Goal: Task Accomplishment & Management: Manage account settings

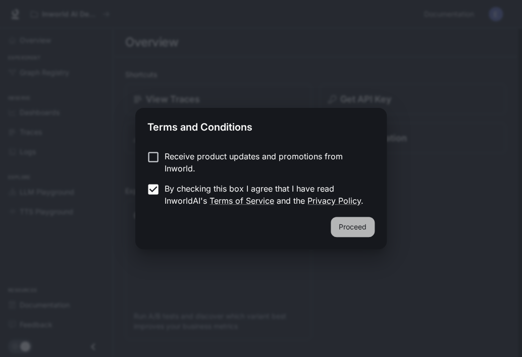
click at [353, 218] on button "Proceed" at bounding box center [352, 227] width 44 height 20
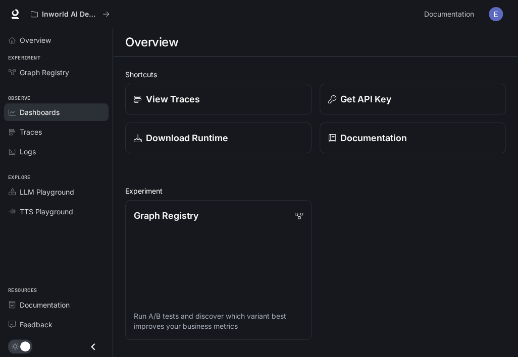
click at [59, 116] on span "Dashboards" at bounding box center [40, 112] width 40 height 11
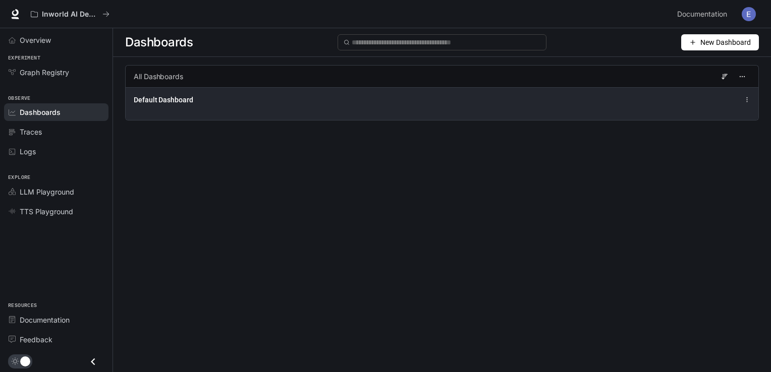
click at [521, 102] on div "Default Dashboard" at bounding box center [442, 100] width 617 height 12
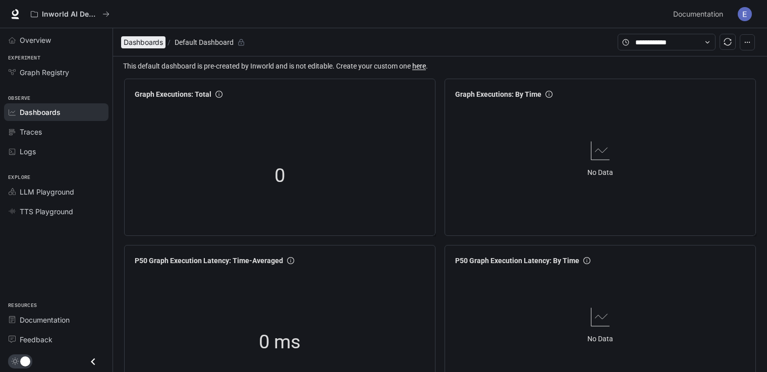
click at [142, 45] on span "Dashboards" at bounding box center [143, 42] width 39 height 12
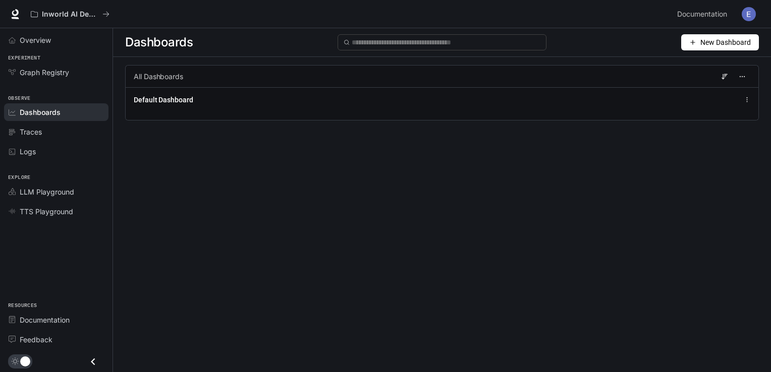
click at [521, 41] on span "New Dashboard" at bounding box center [725, 42] width 50 height 11
click at [521, 66] on div "Create dashboard" at bounding box center [708, 64] width 84 height 11
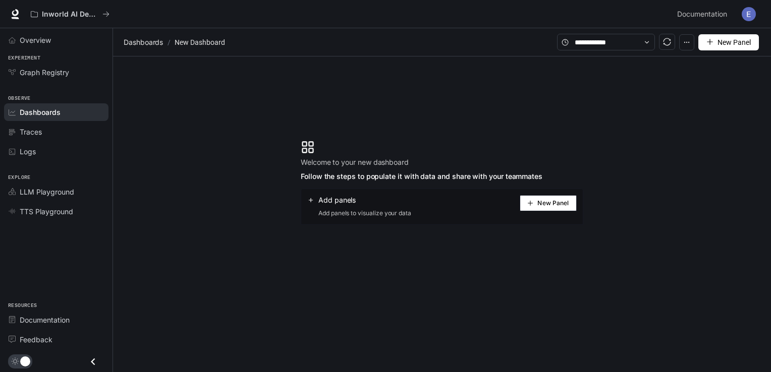
click at [62, 112] on div "Dashboards" at bounding box center [62, 112] width 84 height 11
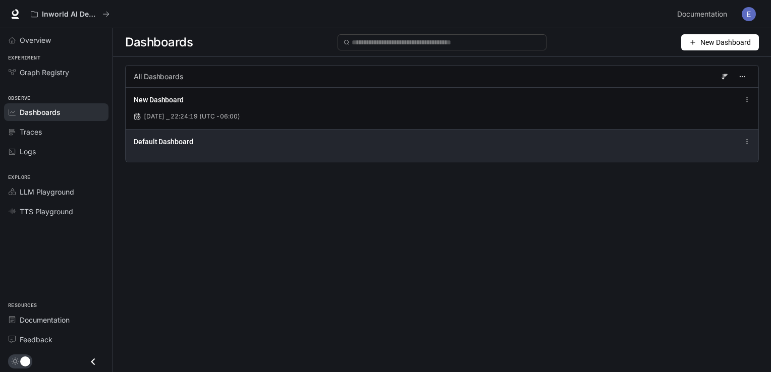
click at [521, 140] on icon at bounding box center [747, 141] width 7 height 7
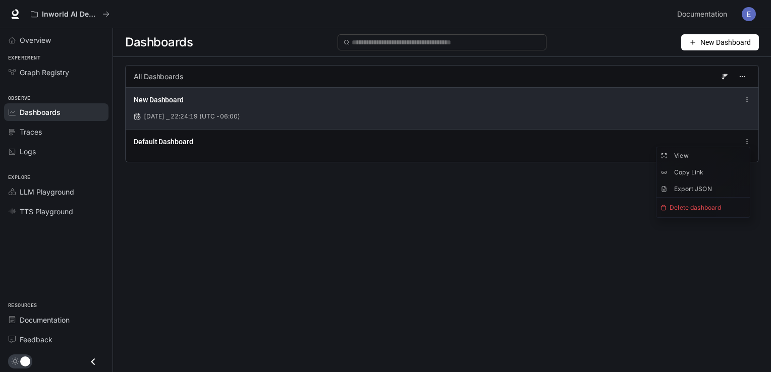
click at [521, 102] on icon at bounding box center [747, 99] width 7 height 7
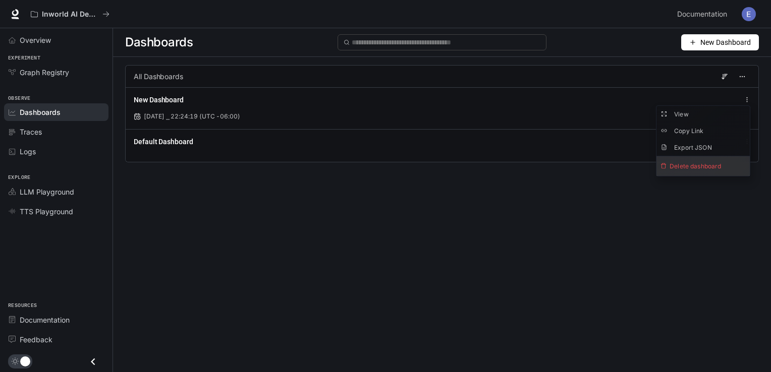
click at [521, 164] on span "Delete dashboard" at bounding box center [702, 166] width 93 height 20
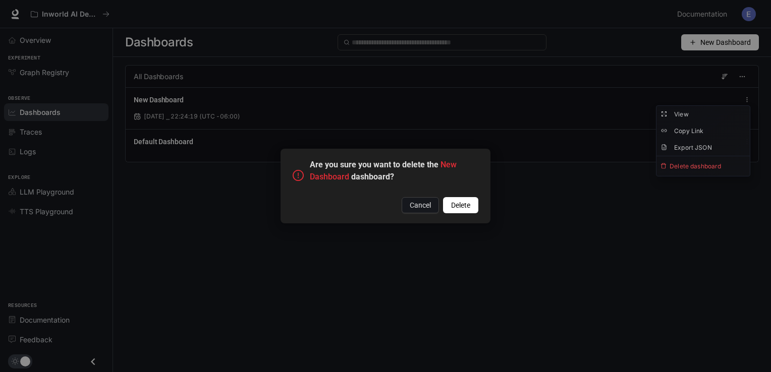
click at [459, 205] on span "Delete" at bounding box center [460, 205] width 19 height 11
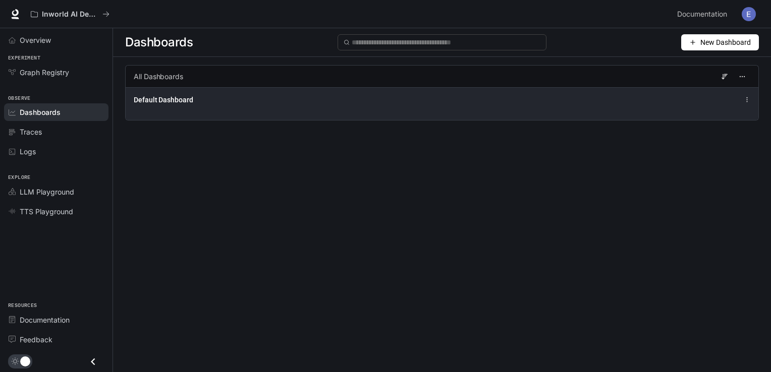
click at [521, 98] on icon at bounding box center [747, 99] width 7 height 7
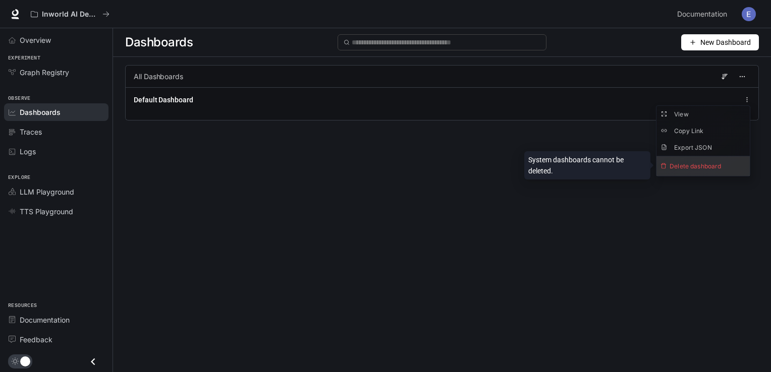
click at [521, 165] on span "Delete dashboard" at bounding box center [702, 166] width 93 height 20
click at [521, 162] on span "Delete dashboard" at bounding box center [702, 166] width 93 height 20
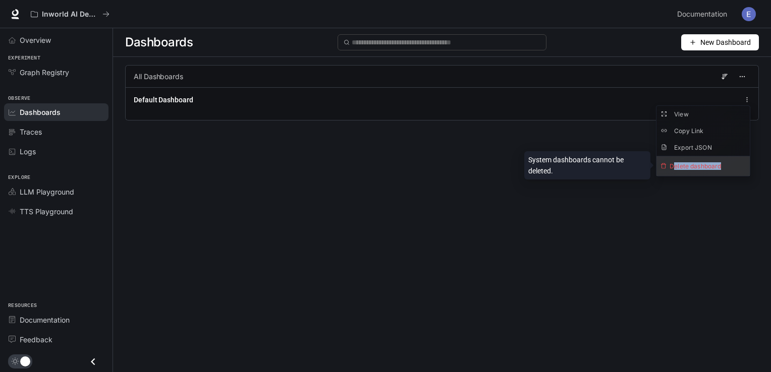
click at [521, 162] on span "Delete dashboard" at bounding box center [702, 166] width 93 height 20
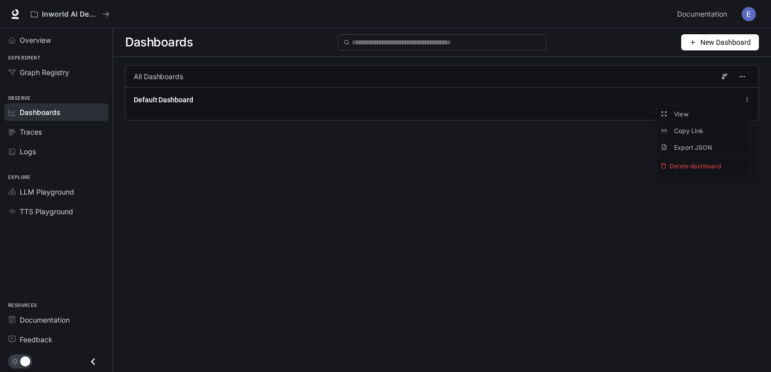
drag, startPoint x: 674, startPoint y: 162, endPoint x: 670, endPoint y: 210, distance: 47.6
click at [521, 210] on div "Dashboards New Dashboard All Dashboards Default Dashboard" at bounding box center [442, 182] width 658 height 308
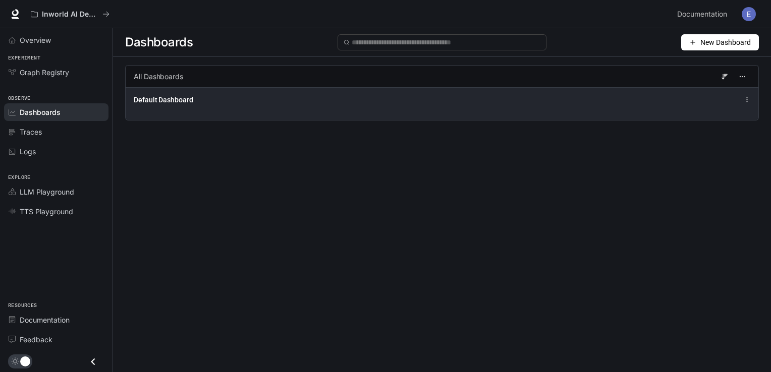
click at [288, 108] on div "Default Dashboard" at bounding box center [442, 103] width 633 height 33
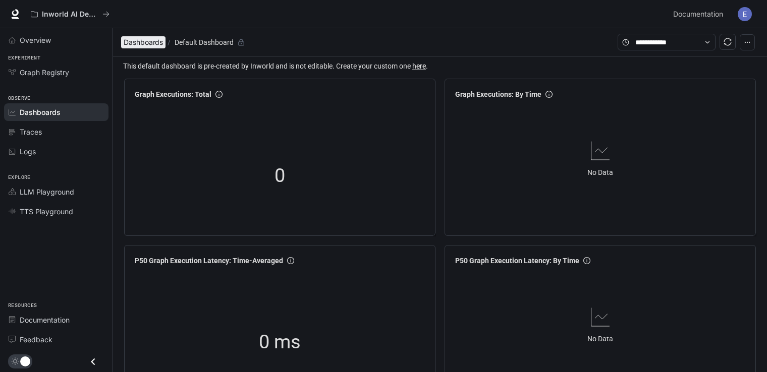
click at [150, 41] on span "Dashboards" at bounding box center [143, 42] width 39 height 12
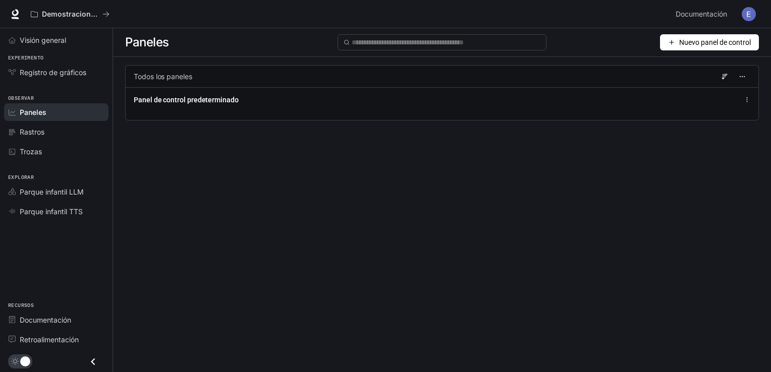
click at [77, 104] on link "Paneles" at bounding box center [56, 112] width 104 height 18
click at [521, 43] on span "Nuevo panel de control" at bounding box center [715, 42] width 72 height 11
click at [521, 45] on span "Nuevo panel de control" at bounding box center [715, 42] width 72 height 11
click at [521, 66] on div "Crear panel" at bounding box center [708, 64] width 84 height 11
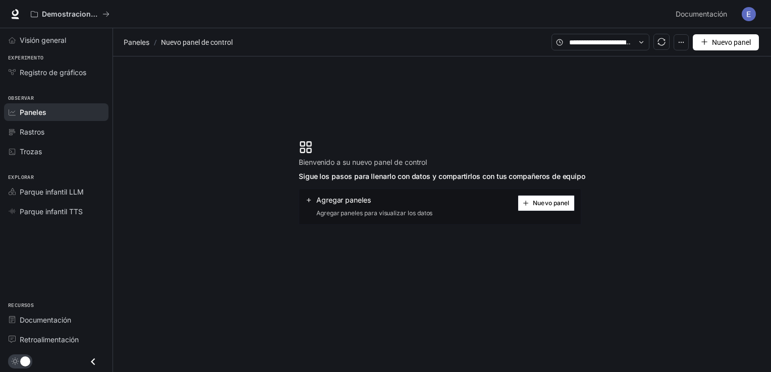
click at [521, 208] on button "Nuevo panel" at bounding box center [546, 203] width 57 height 16
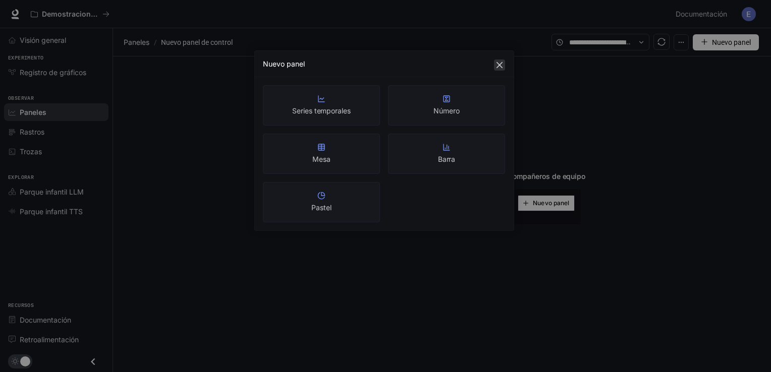
click at [498, 62] on icon "cerrar" at bounding box center [499, 65] width 8 height 8
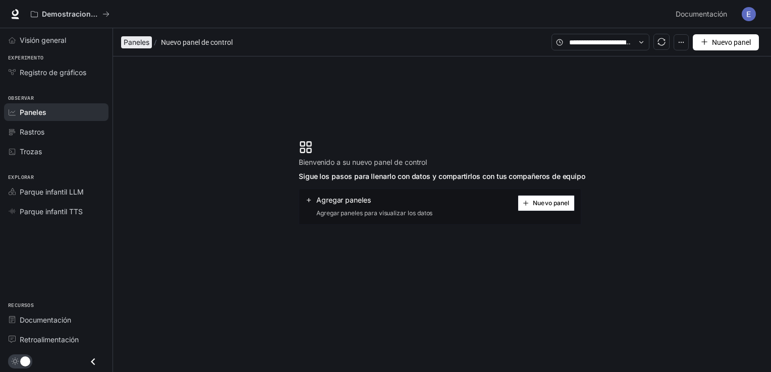
click at [143, 43] on span "Paneles" at bounding box center [137, 42] width 26 height 12
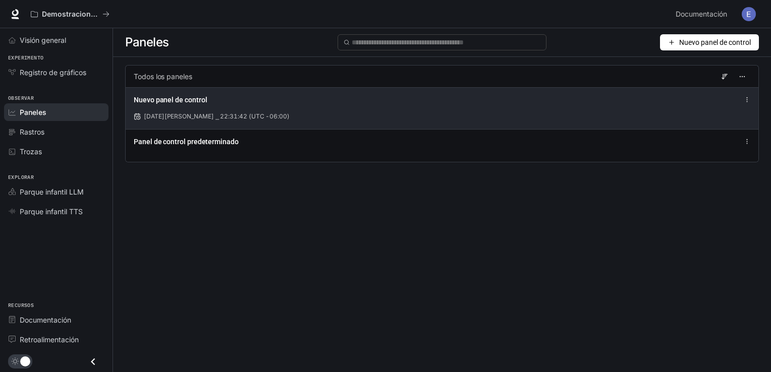
click at [521, 103] on div "Nuevo panel de control" at bounding box center [442, 100] width 617 height 12
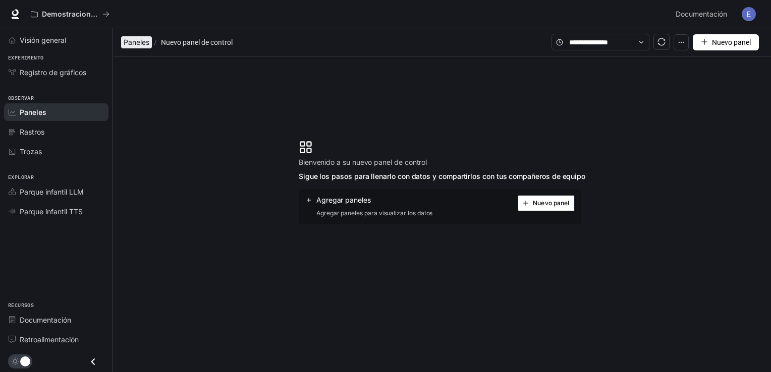
click at [136, 39] on span "Paneles" at bounding box center [137, 42] width 26 height 12
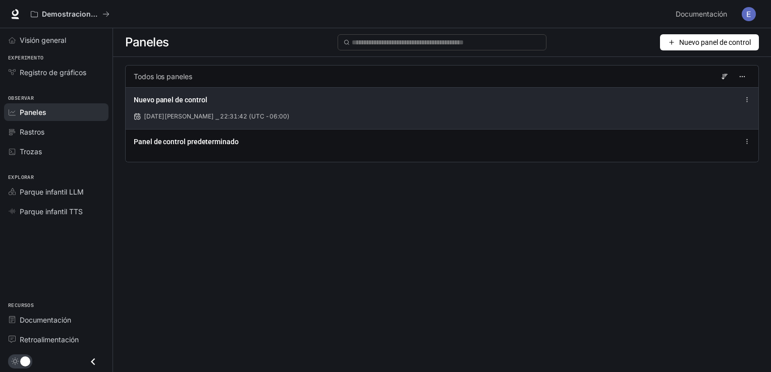
click at [521, 100] on icon at bounding box center [747, 99] width 7 height 7
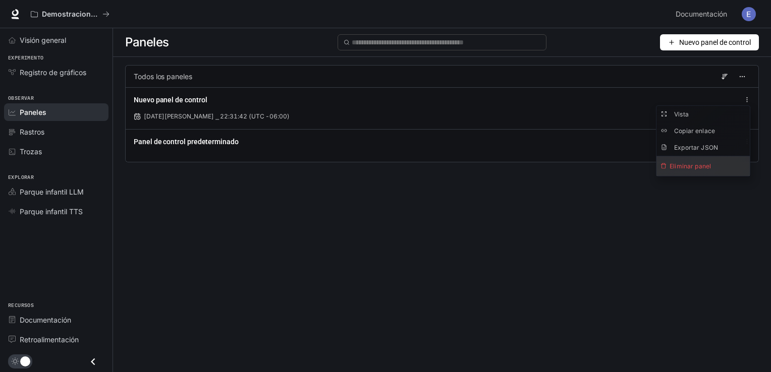
click at [521, 160] on span "Eliminar panel" at bounding box center [702, 166] width 93 height 20
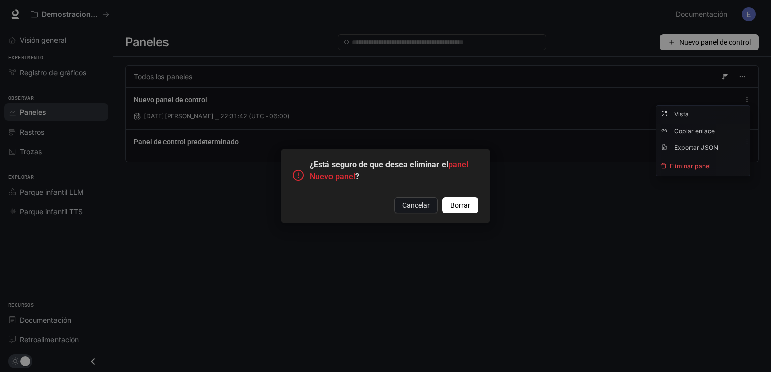
click at [469, 203] on span "Borrar" at bounding box center [460, 205] width 20 height 11
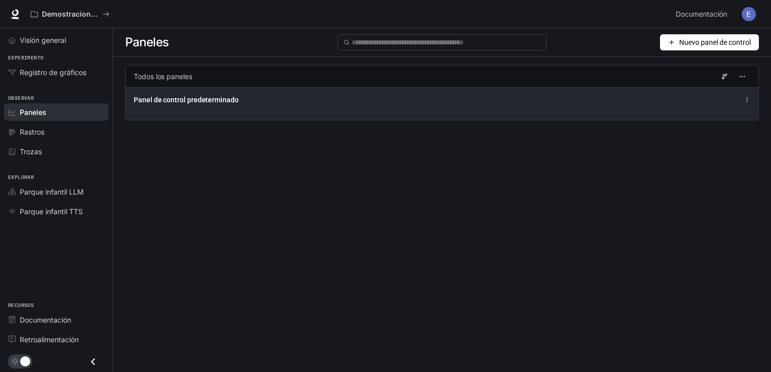
click at [255, 104] on div "Panel de control predeterminado" at bounding box center [312, 100] width 356 height 10
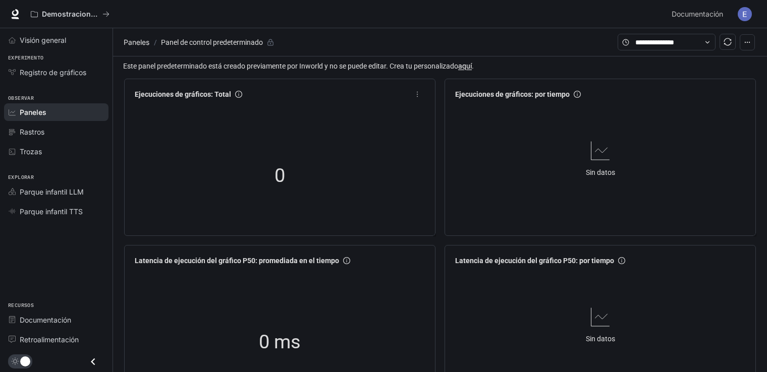
click at [158, 153] on div "0" at bounding box center [280, 176] width 298 height 129
click at [471, 66] on link "aquí" at bounding box center [465, 66] width 14 height 8
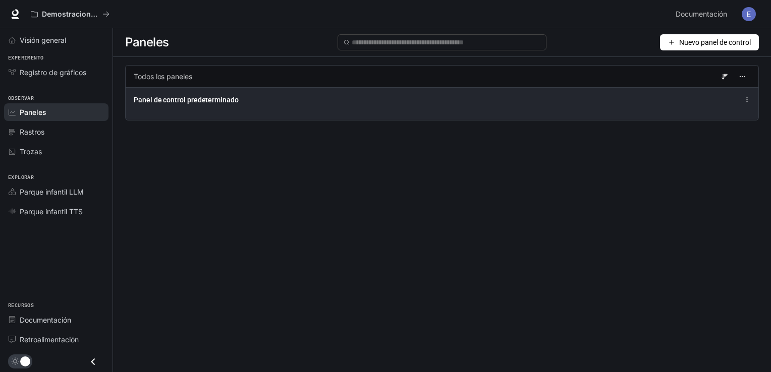
click at [185, 97] on span "Panel de control predeterminado" at bounding box center [186, 100] width 105 height 10
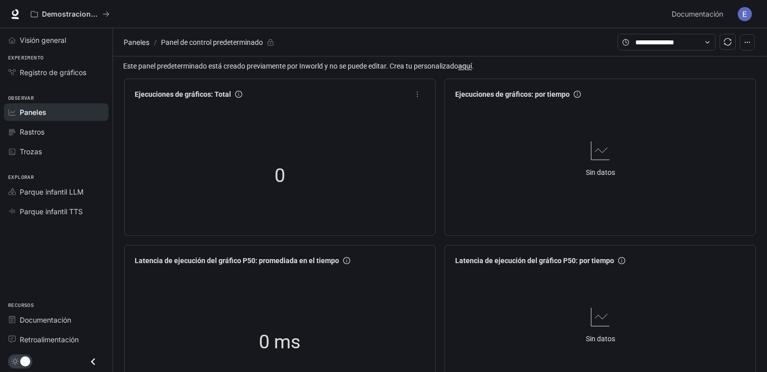
click at [271, 177] on div "0" at bounding box center [280, 176] width 101 height 65
drag, startPoint x: 271, startPoint y: 177, endPoint x: 464, endPoint y: 62, distance: 224.9
drag, startPoint x: 464, startPoint y: 62, endPoint x: 430, endPoint y: 70, distance: 35.4
click at [430, 70] on span "Este panel predeterminado está creado previamente por Inworld y no se puede edi…" at bounding box center [441, 66] width 636 height 11
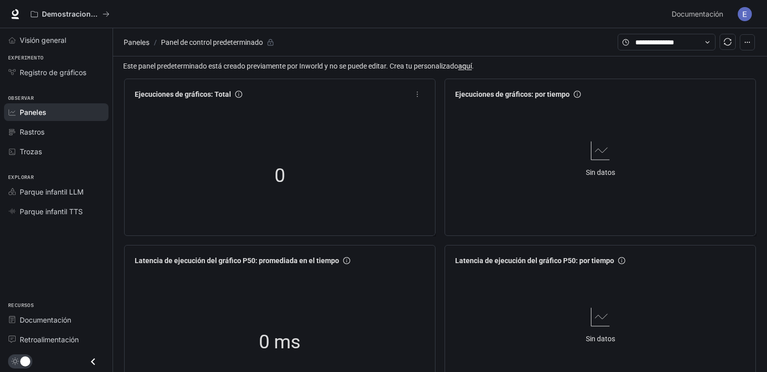
click at [361, 177] on div "0" at bounding box center [280, 176] width 298 height 129
click at [472, 66] on link "aquí" at bounding box center [465, 66] width 14 height 8
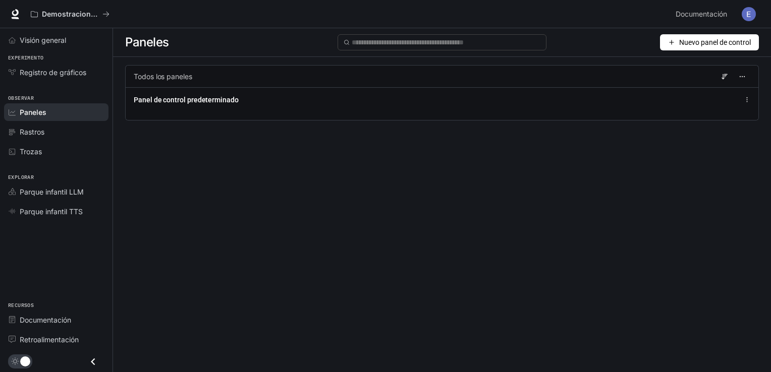
click at [521, 39] on icon "button" at bounding box center [671, 42] width 7 height 7
click at [521, 87] on li "Importar JSON" at bounding box center [708, 80] width 96 height 16
click at [403, 48] on span at bounding box center [442, 42] width 208 height 16
click at [205, 273] on div "Paneles Nuevo panel de control Todos los paneles Panel de control predeterminado" at bounding box center [442, 182] width 658 height 308
click at [147, 179] on div "Paneles Nuevo panel de control Todos los paneles Panel de control predeterminado" at bounding box center [442, 182] width 658 height 308
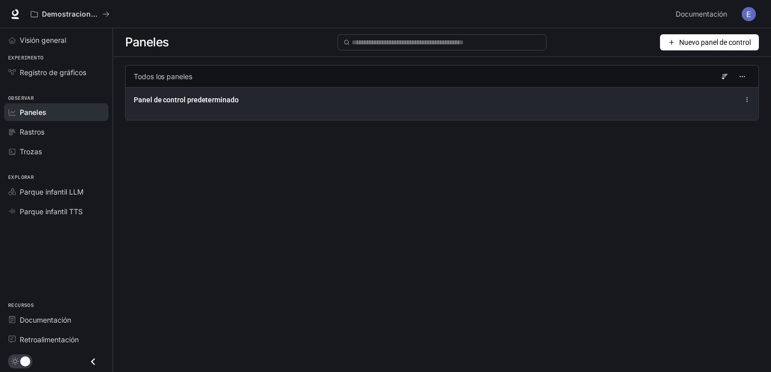
click at [225, 110] on div "Panel de control predeterminado" at bounding box center [442, 103] width 633 height 33
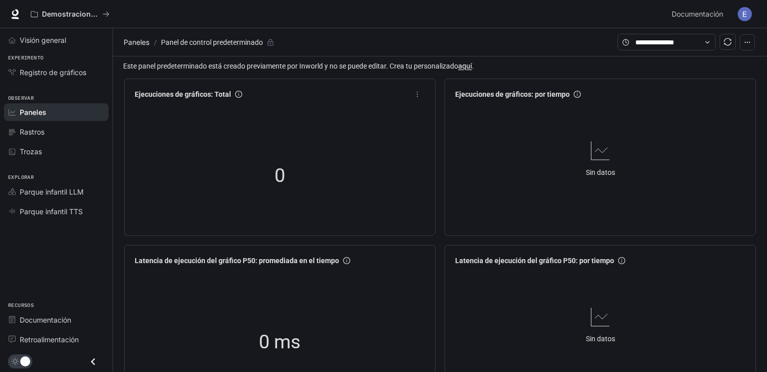
click at [163, 152] on div "0" at bounding box center [280, 176] width 298 height 129
click at [136, 43] on span "Paneles" at bounding box center [137, 42] width 26 height 12
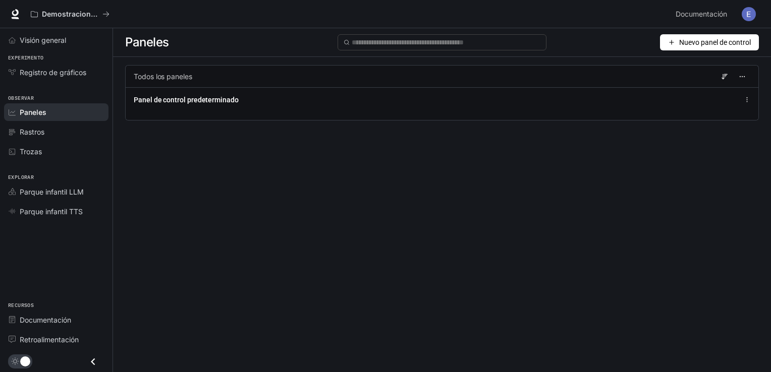
click at [521, 40] on span "Nuevo panel de control" at bounding box center [715, 42] width 72 height 11
click at [521, 67] on font "Crear panel" at bounding box center [696, 64] width 36 height 11
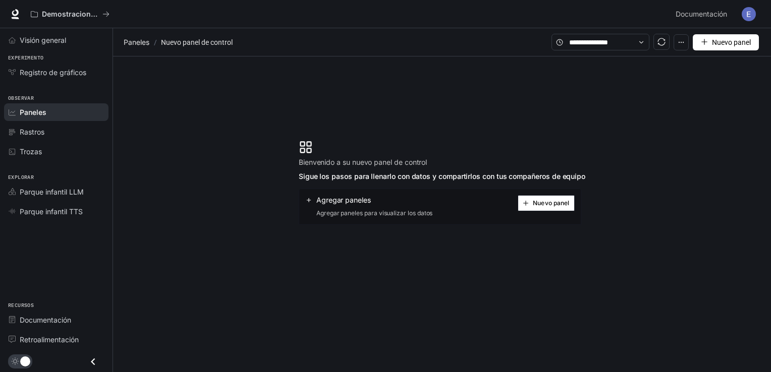
click at [521, 206] on span "Nuevo panel" at bounding box center [551, 203] width 36 height 5
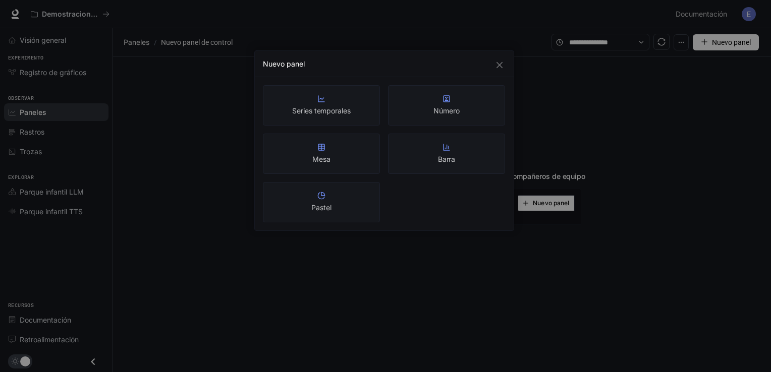
click at [155, 206] on div "Nuevo panel Series temporales Número Mesa Barra Pastel" at bounding box center [385, 186] width 771 height 372
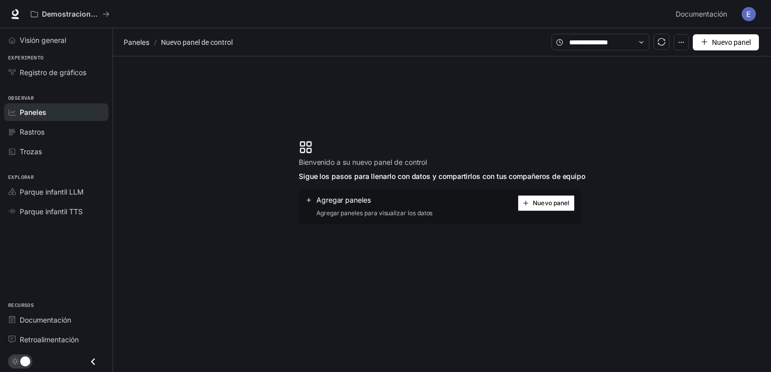
click at [521, 216] on div "Agregar paneles Agregar paneles para visualizar los datos Nuevo panel" at bounding box center [440, 207] width 283 height 36
click at [521, 210] on button "Nuevo panel" at bounding box center [546, 203] width 57 height 16
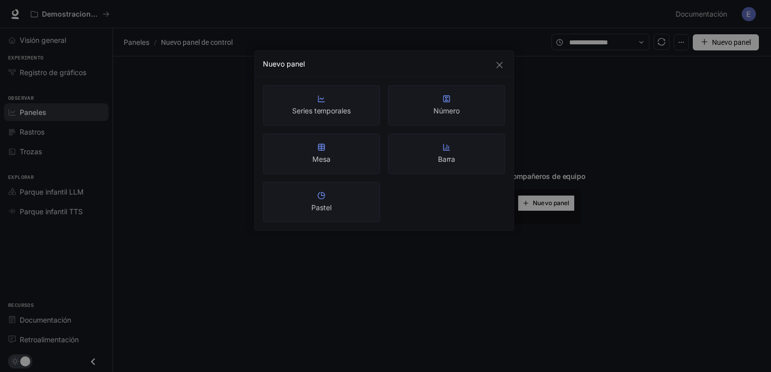
click at [355, 116] on div "Series temporales" at bounding box center [321, 105] width 117 height 40
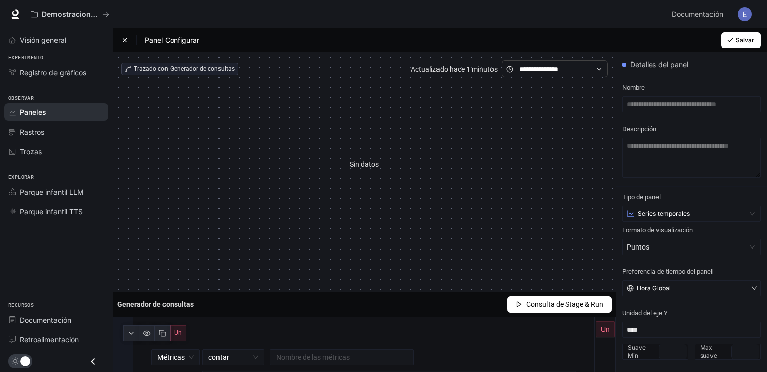
click at [521, 76] on section "Detalles del panel" at bounding box center [691, 64] width 151 height 24
click at [521, 107] on input "text" at bounding box center [691, 104] width 139 height 16
type input "*"
type input "**********"
click at [521, 156] on textarea at bounding box center [691, 158] width 139 height 40
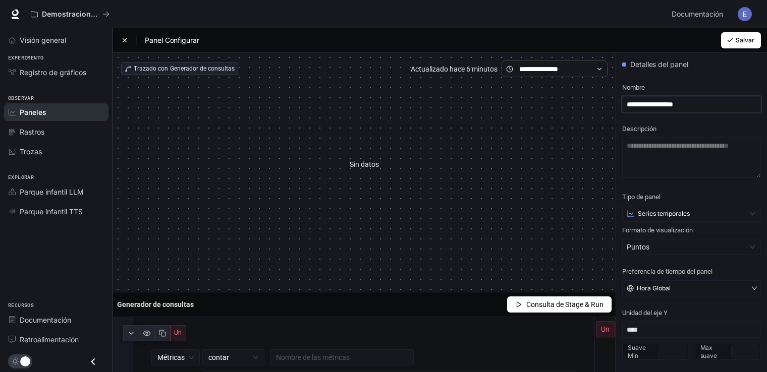
click at [521, 110] on input "**********" at bounding box center [691, 104] width 139 height 16
click at [521, 145] on textarea at bounding box center [691, 158] width 139 height 40
paste textarea "**********"
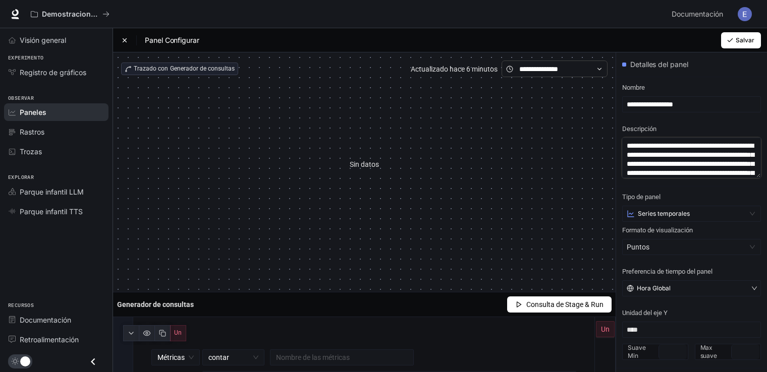
scroll to position [44, 0]
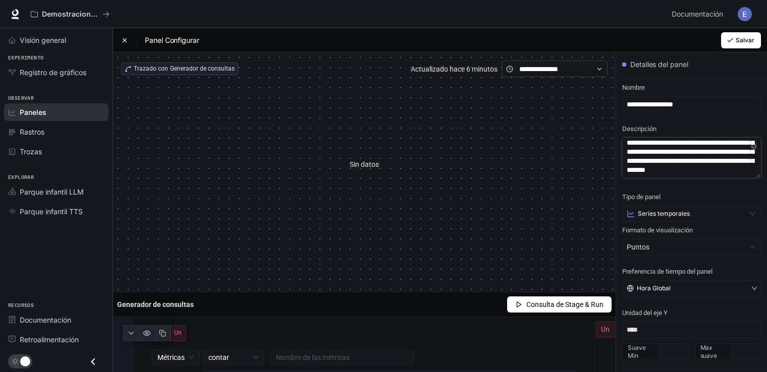
click at [521, 145] on textarea "**********" at bounding box center [691, 158] width 139 height 40
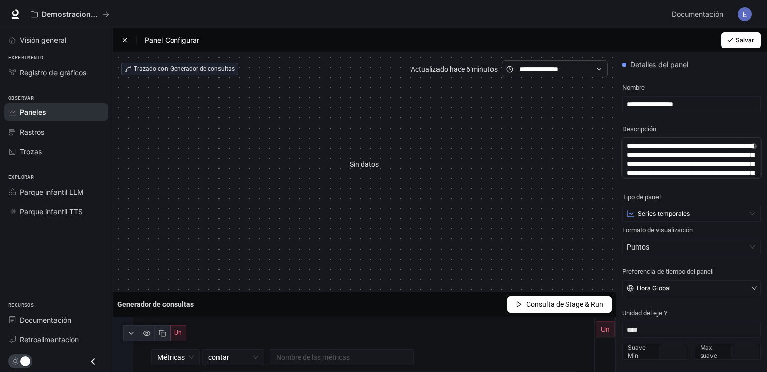
drag, startPoint x: 647, startPoint y: 143, endPoint x: 608, endPoint y: 144, distance: 39.4
click at [521, 144] on div "**********" at bounding box center [440, 263] width 654 height 422
type textarea "**********"
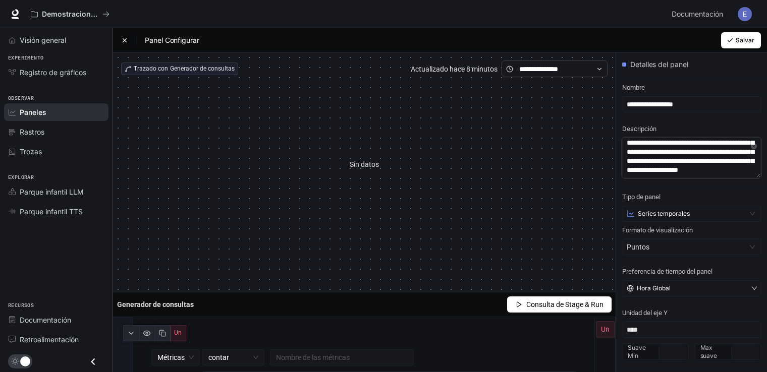
scroll to position [57, 0]
drag, startPoint x: 760, startPoint y: 178, endPoint x: 757, endPoint y: 173, distance: 5.9
click at [521, 173] on section "**********" at bounding box center [691, 132] width 151 height 110
click at [521, 167] on textarea "**********" at bounding box center [691, 158] width 139 height 40
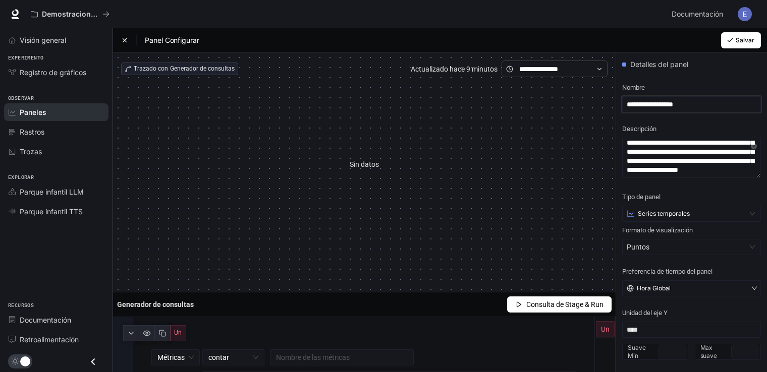
click at [521, 97] on input "**********" at bounding box center [691, 104] width 139 height 16
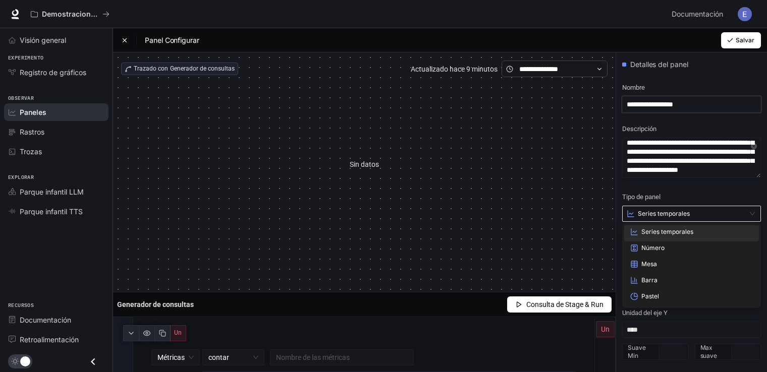
click at [521, 213] on span "Series temporales" at bounding box center [664, 214] width 52 height 8
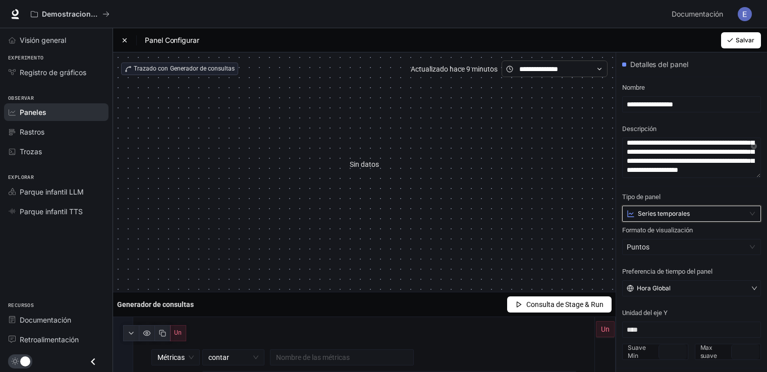
click at [521, 216] on span "Series temporales" at bounding box center [664, 214] width 52 height 8
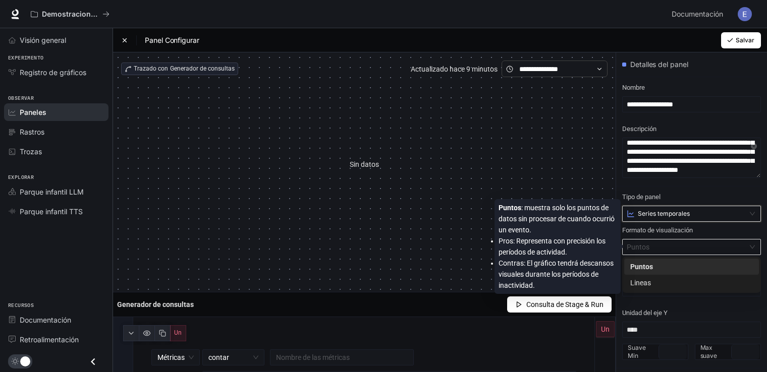
click at [521, 251] on div "Puntos" at bounding box center [687, 247] width 120 height 15
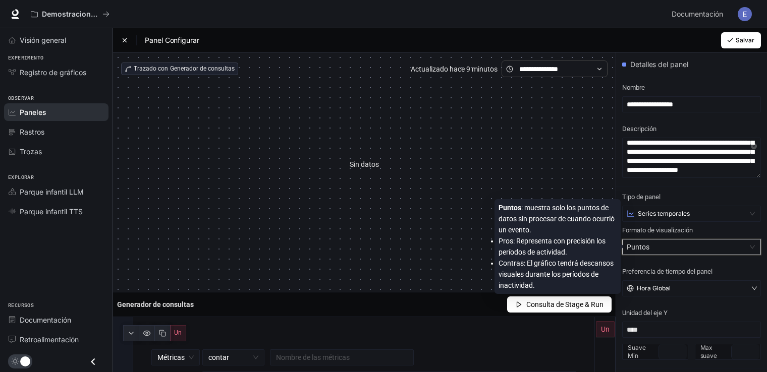
click at [521, 251] on div "Puntos" at bounding box center [687, 247] width 120 height 15
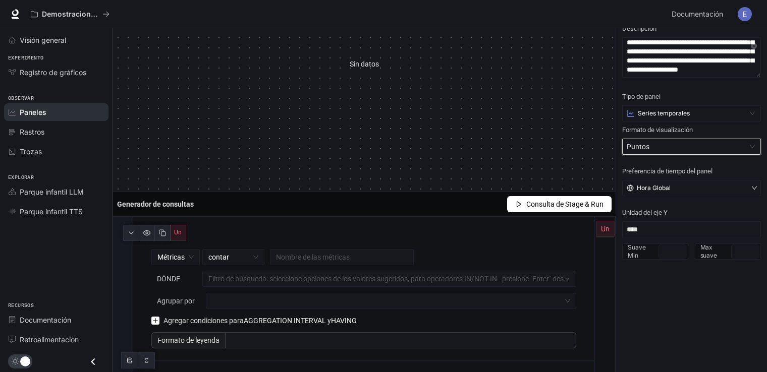
scroll to position [101, 0]
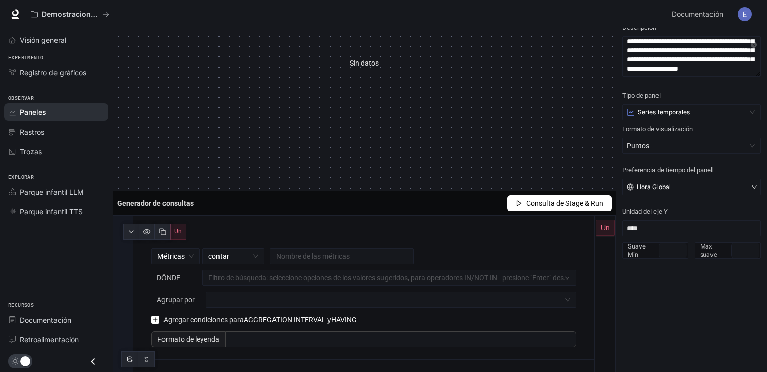
click at [370, 60] on article "Sin datos" at bounding box center [364, 63] width 29 height 11
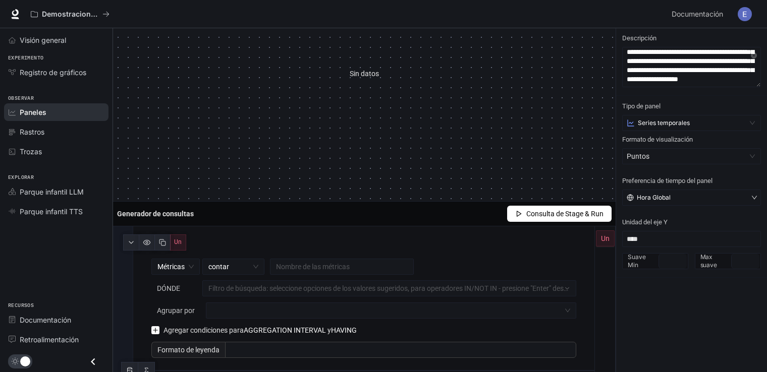
scroll to position [97, 0]
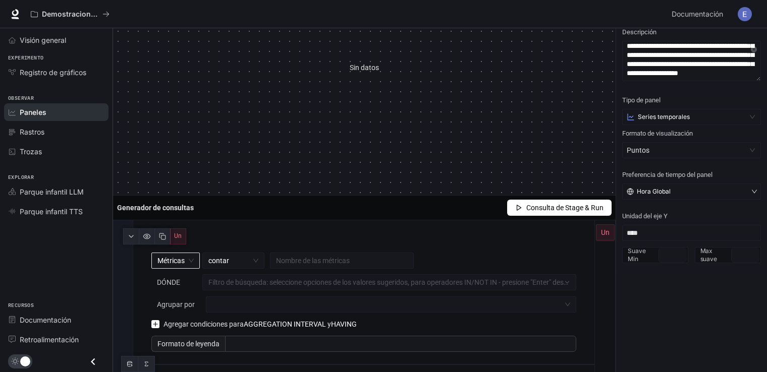
click at [189, 261] on span "Métricas" at bounding box center [175, 260] width 36 height 15
click at [521, 151] on span "Puntos" at bounding box center [691, 150] width 129 height 15
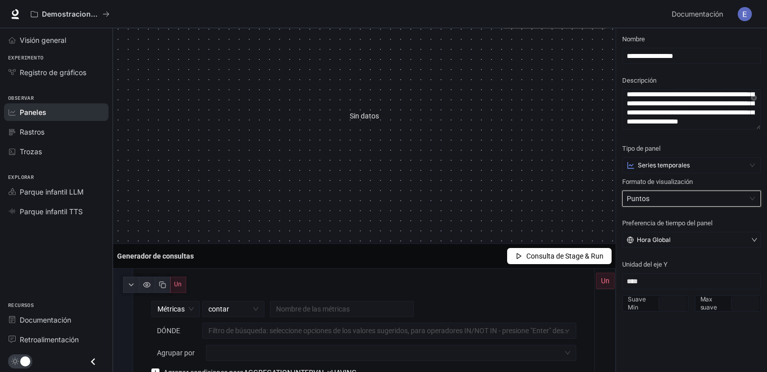
scroll to position [101, 0]
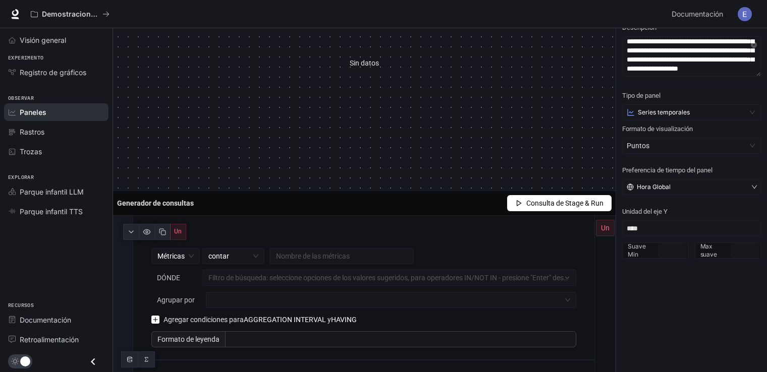
click at [73, 253] on div "Visión general Experimento Registro de gráficos Observar Paneles Rastros Trozas…" at bounding box center [56, 200] width 113 height 344
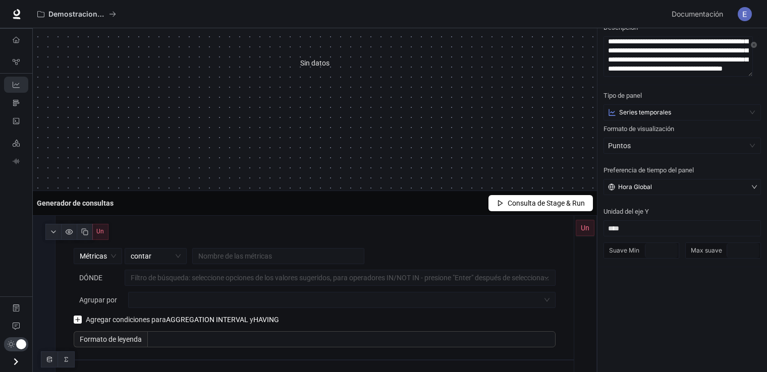
scroll to position [39, 0]
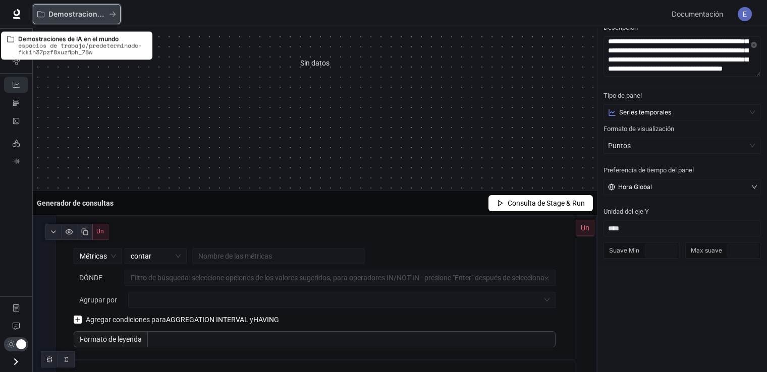
click at [107, 19] on button "Demostraciones de IA en el mundo" at bounding box center [77, 14] width 88 height 20
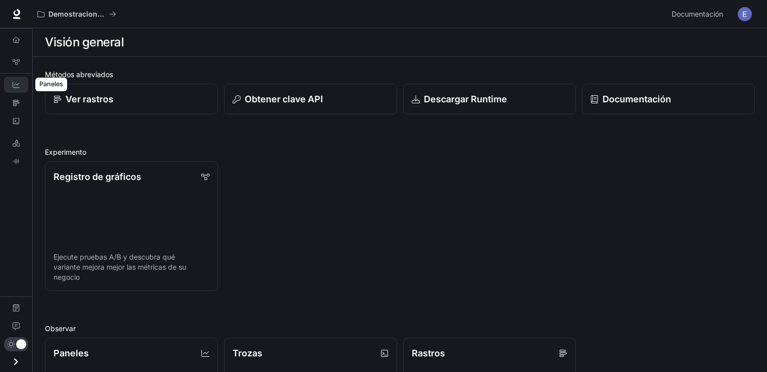
click at [12, 86] on link "Dashboards" at bounding box center [16, 85] width 24 height 16
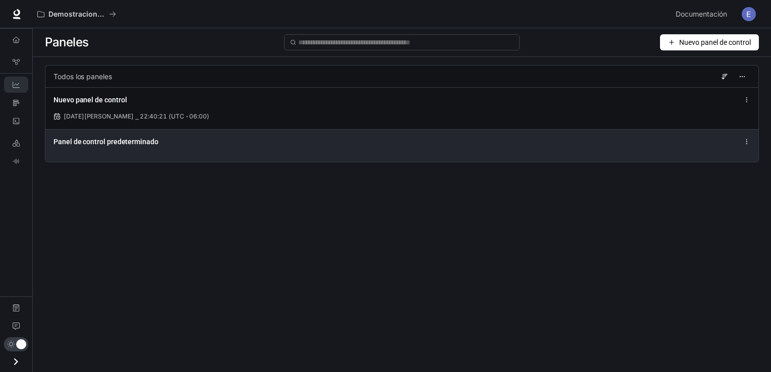
click at [160, 149] on div "Panel de control predeterminado" at bounding box center [401, 145] width 713 height 33
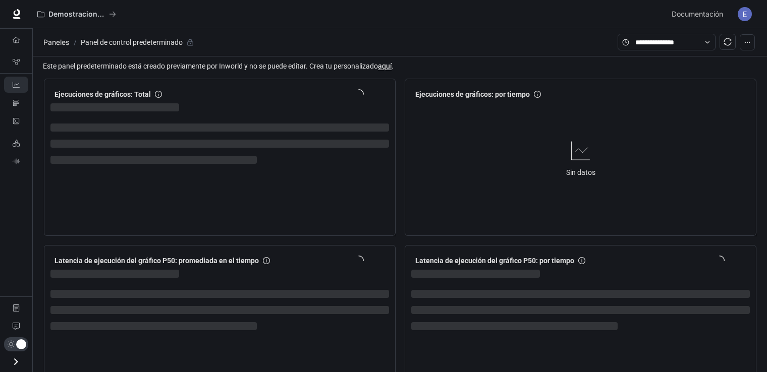
click at [389, 68] on link "aquí" at bounding box center [385, 66] width 14 height 8
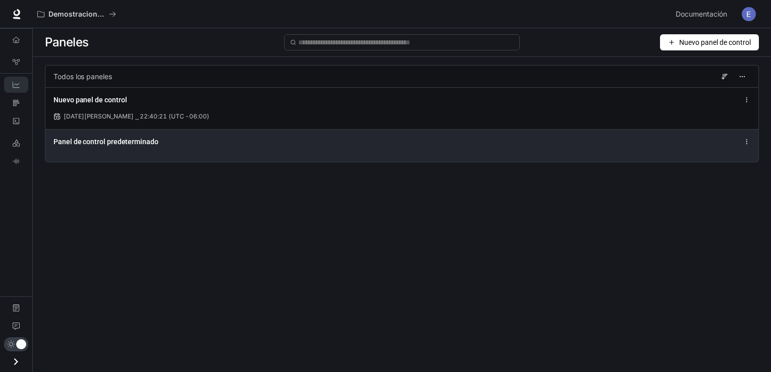
click at [173, 140] on div "Panel de control predeterminado" at bounding box center [255, 142] width 404 height 10
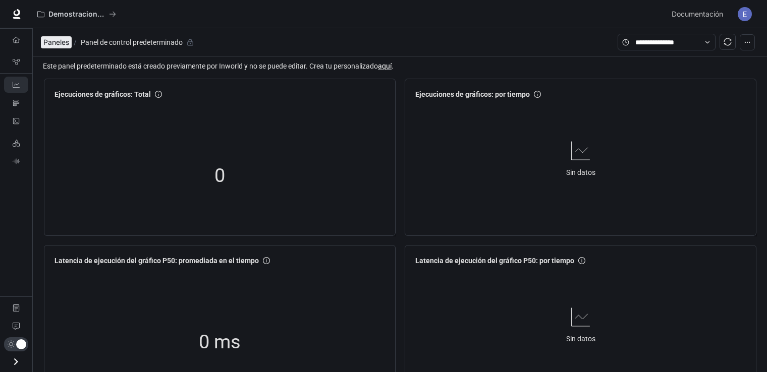
click at [57, 45] on span "Paneles" at bounding box center [56, 42] width 26 height 12
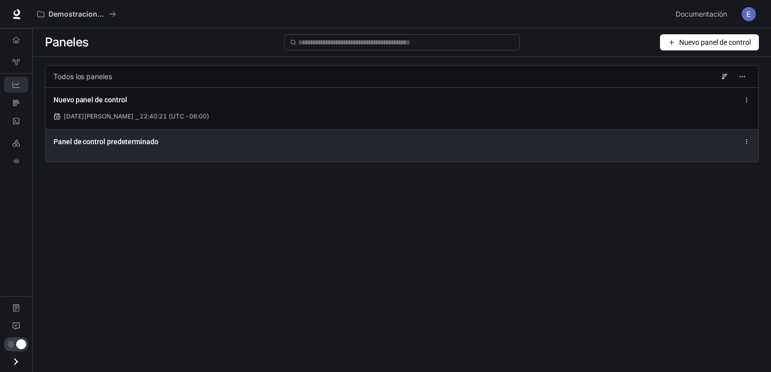
click at [521, 146] on div "Panel de control predeterminado" at bounding box center [401, 142] width 697 height 12
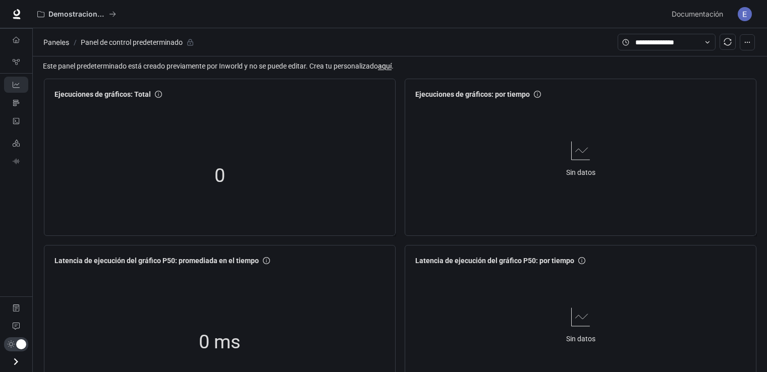
click at [385, 64] on link "aquí" at bounding box center [385, 66] width 14 height 8
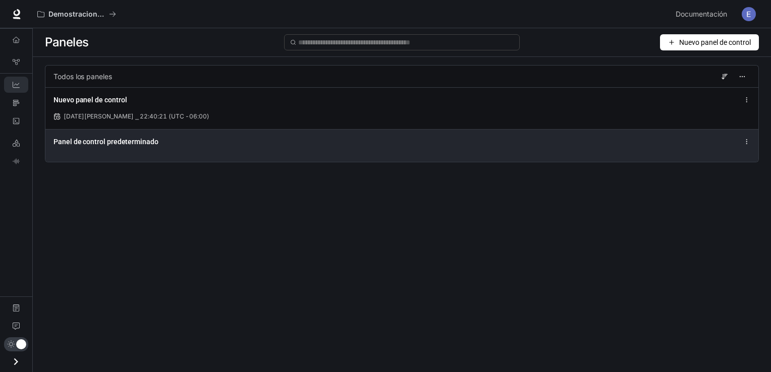
click at [521, 141] on icon at bounding box center [746, 141] width 7 height 7
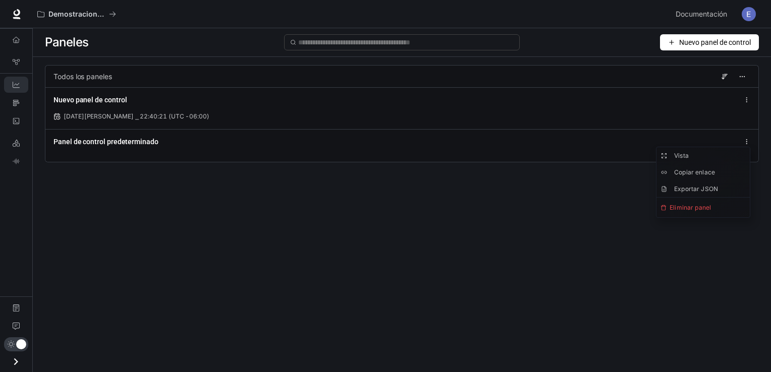
click at [264, 225] on div "Paneles Nuevo panel de control Todos los paneles Nuevo panel de control 24 de a…" at bounding box center [402, 182] width 738 height 308
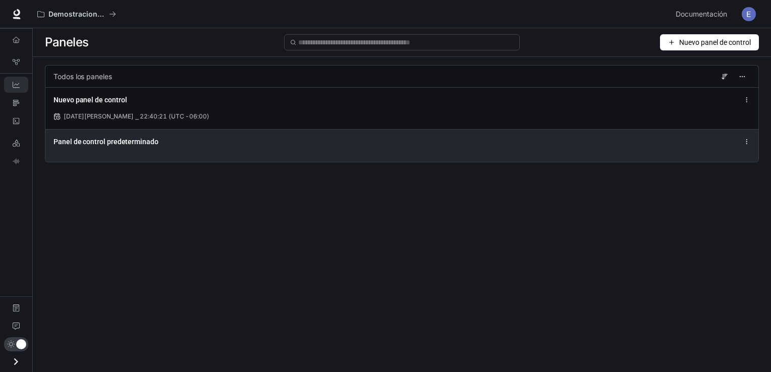
click at [83, 145] on span "Panel de control predeterminado" at bounding box center [105, 142] width 105 height 10
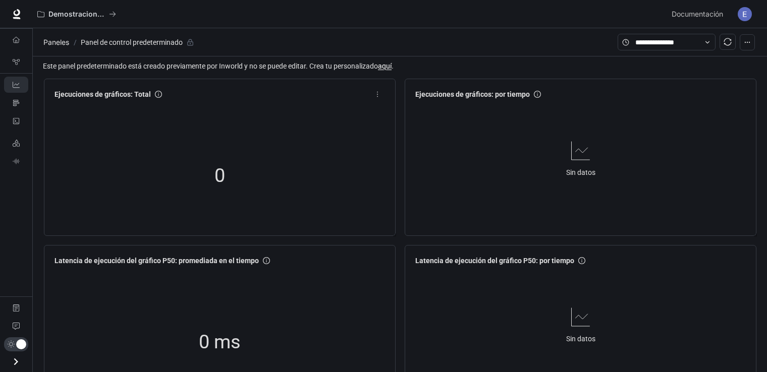
click at [147, 151] on div "0" at bounding box center [219, 176] width 339 height 129
click at [521, 46] on button "button" at bounding box center [747, 42] width 15 height 16
click at [521, 68] on span "Este panel predeterminado está creado previamente por Inworld y no se puede edi…" at bounding box center [401, 66] width 716 height 11
click at [521, 45] on icon at bounding box center [707, 42] width 7 height 7
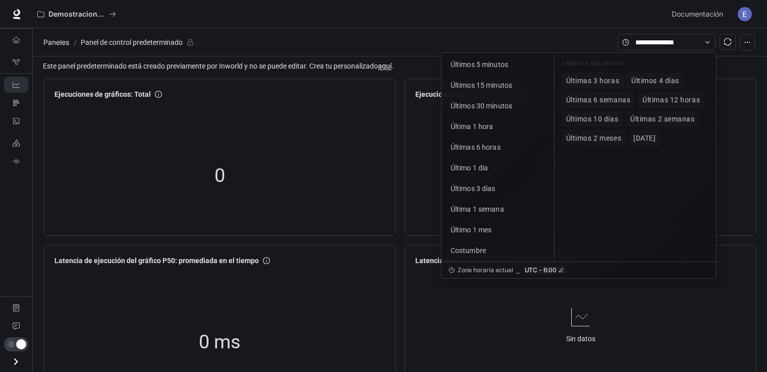
click at [521, 45] on icon at bounding box center [707, 42] width 7 height 7
click at [521, 41] on icon at bounding box center [707, 42] width 7 height 7
click at [521, 42] on section "Paneles / Panel de control predeterminado" at bounding box center [329, 42] width 577 height 19
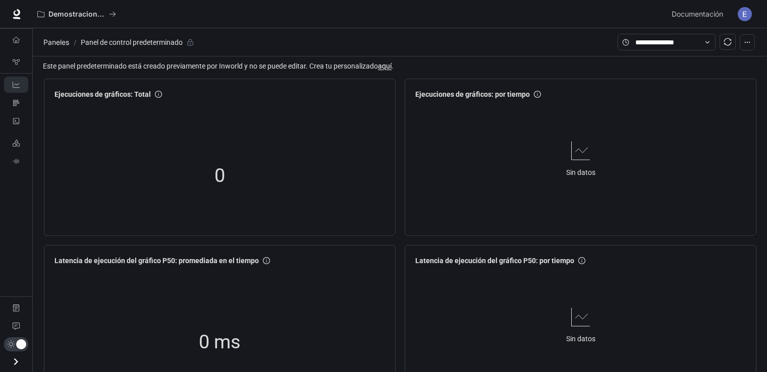
click at [392, 64] on link "aquí" at bounding box center [385, 66] width 14 height 8
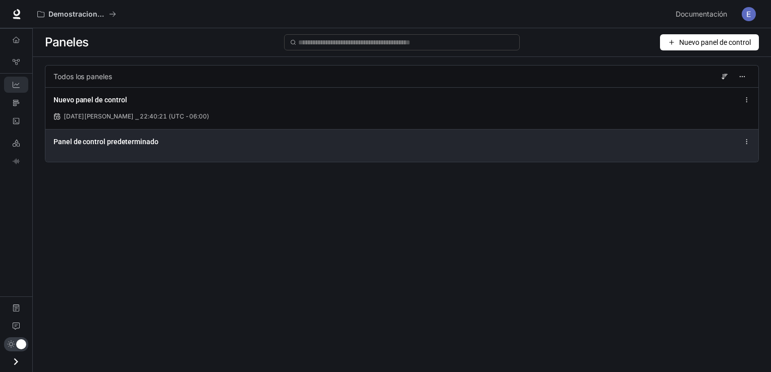
click at [133, 150] on div "Panel de control predeterminado" at bounding box center [401, 145] width 713 height 33
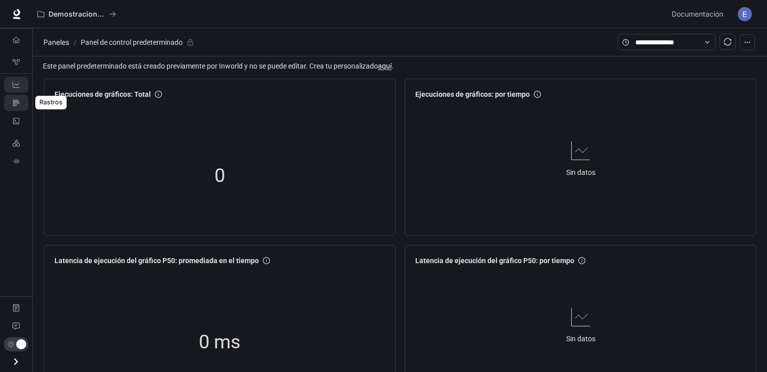
click at [16, 106] on icon "Rastros" at bounding box center [16, 102] width 7 height 7
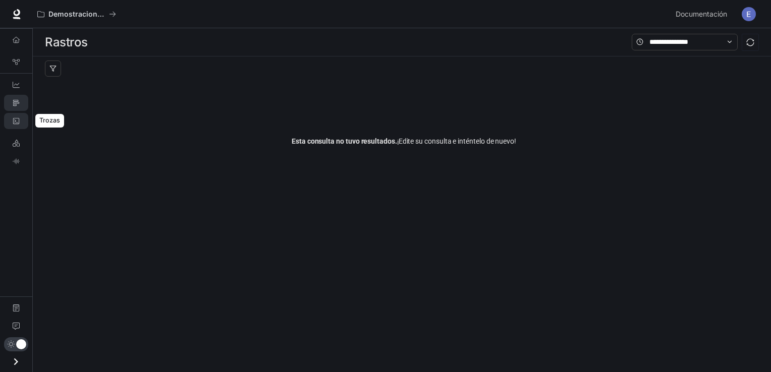
click at [19, 118] on icon "Trozas" at bounding box center [16, 121] width 7 height 7
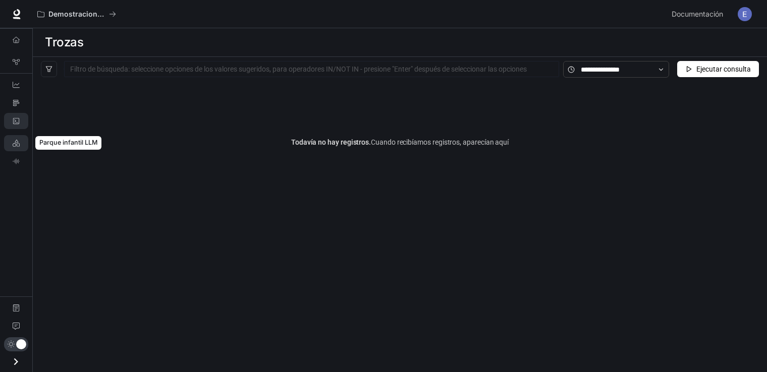
click at [21, 148] on link "LLM Playground" at bounding box center [16, 143] width 24 height 16
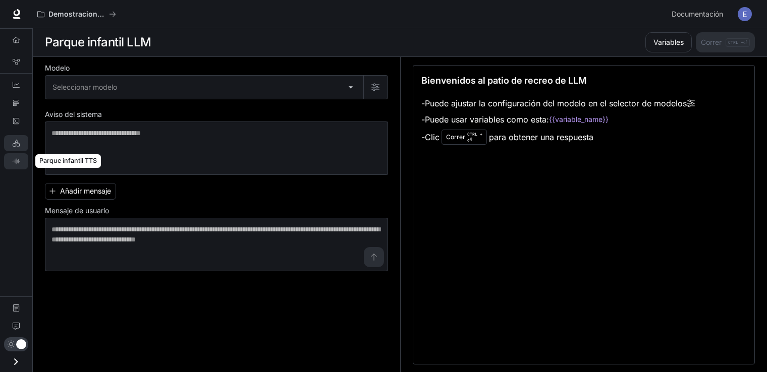
click at [21, 162] on link "TTS Playground" at bounding box center [16, 161] width 24 height 16
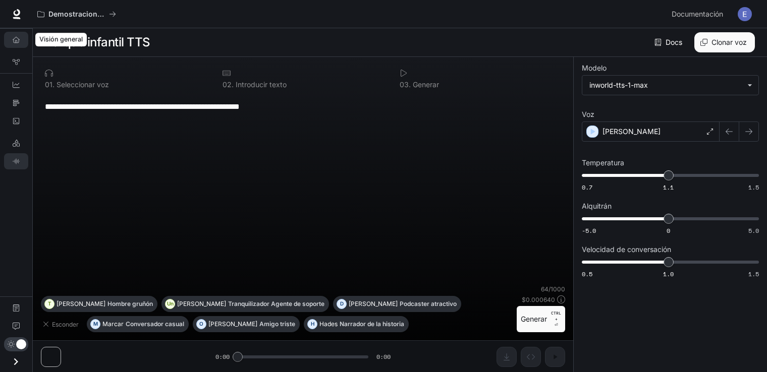
click at [10, 40] on link "Overview" at bounding box center [16, 40] width 24 height 16
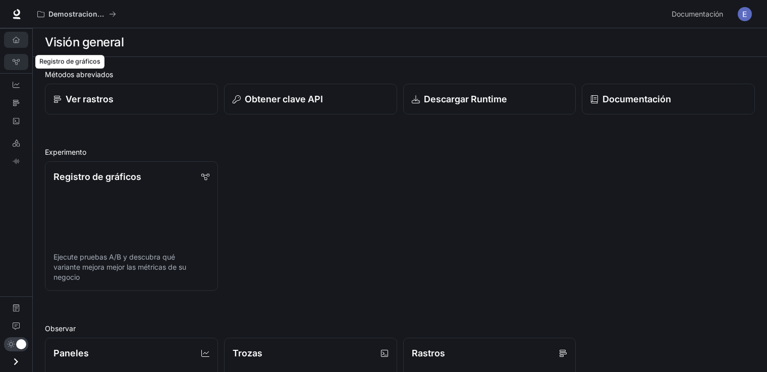
click at [16, 65] on icon "Registro de gráficos" at bounding box center [16, 62] width 7 height 7
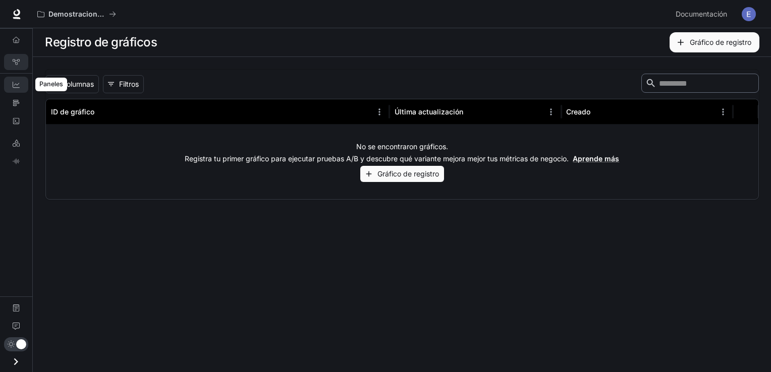
click at [15, 83] on icon "Paneles" at bounding box center [16, 84] width 7 height 7
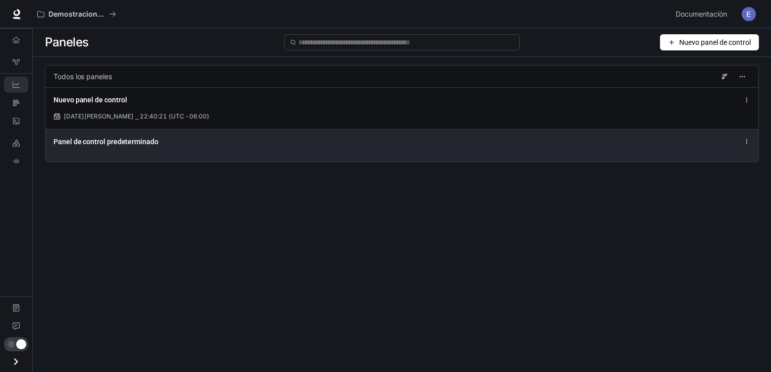
click at [85, 143] on span "Panel de control predeterminado" at bounding box center [105, 142] width 105 height 10
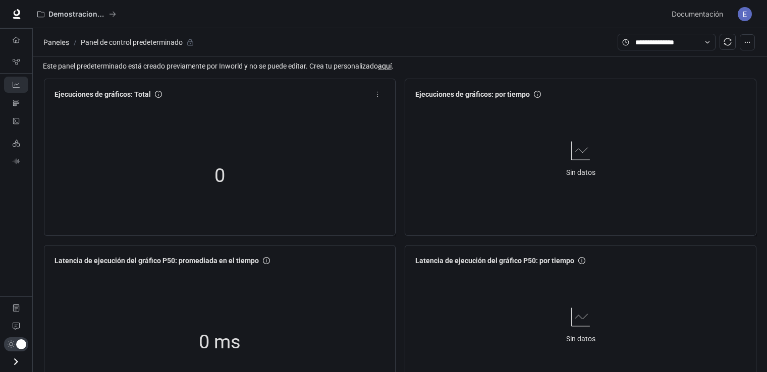
click at [98, 188] on div "0" at bounding box center [219, 176] width 339 height 129
click at [13, 36] on icon "Visión general" at bounding box center [16, 39] width 7 height 7
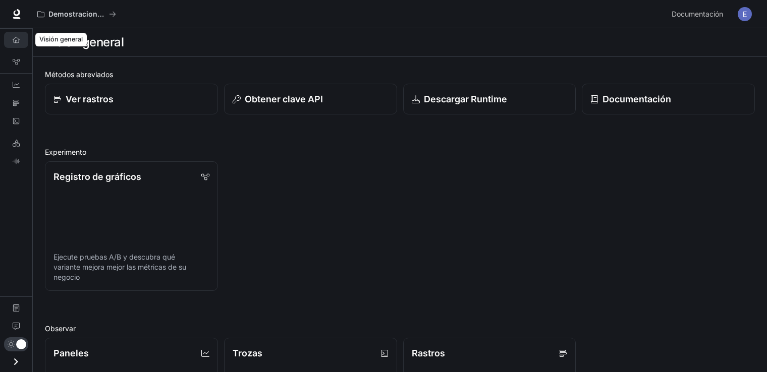
click at [13, 36] on icon "Visión general" at bounding box center [16, 39] width 7 height 7
click at [14, 15] on icon at bounding box center [17, 14] width 10 height 10
click at [20, 81] on link "Dashboards" at bounding box center [16, 85] width 24 height 16
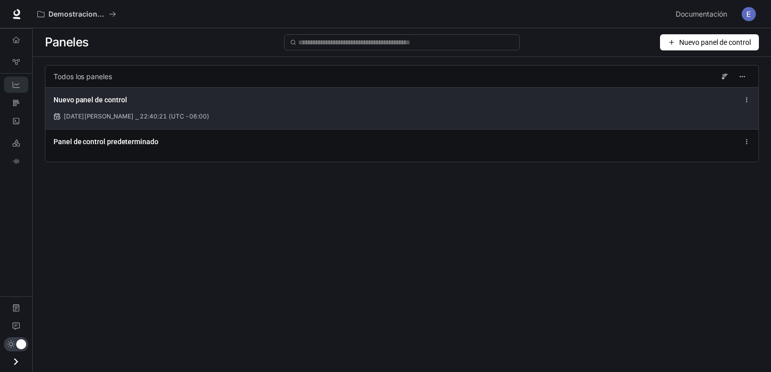
click at [747, 99] on circle at bounding box center [747, 99] width 1 height 1
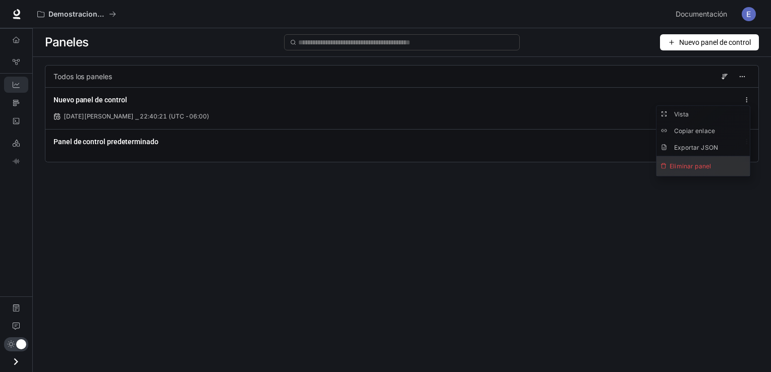
click at [694, 164] on font "Eliminar panel" at bounding box center [690, 166] width 41 height 8
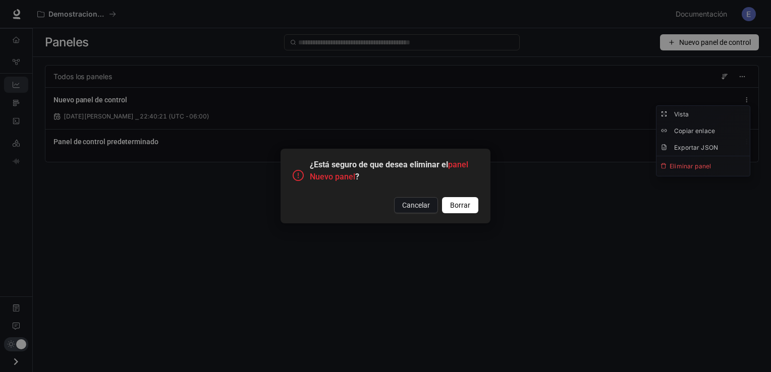
click at [468, 204] on span "Borrar" at bounding box center [460, 205] width 20 height 11
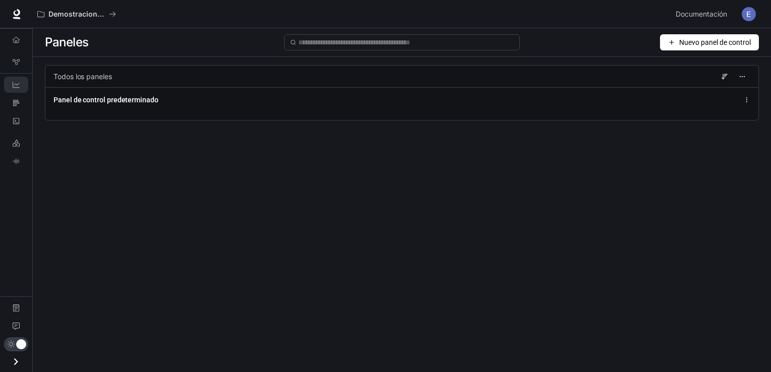
click at [734, 40] on span "Nuevo panel de control" at bounding box center [715, 42] width 72 height 11
click at [712, 64] on font "Crear panel" at bounding box center [696, 64] width 36 height 11
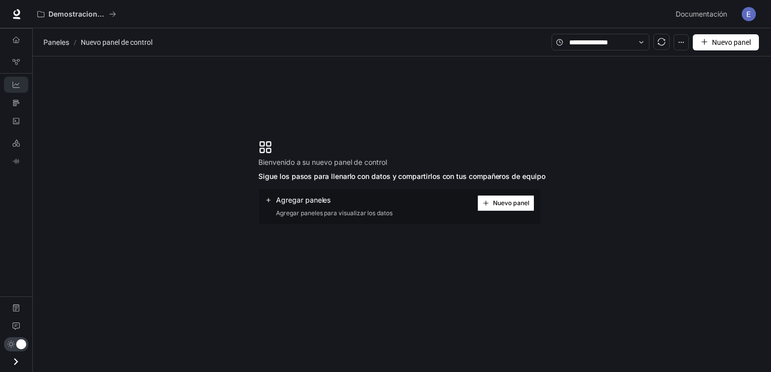
click at [513, 203] on span "Nuevo panel" at bounding box center [511, 203] width 36 height 5
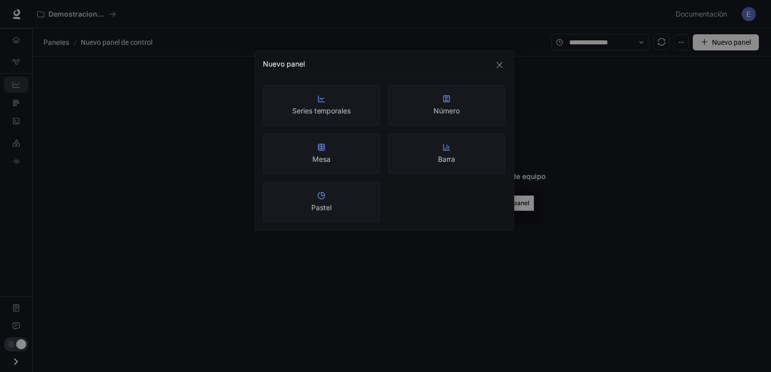
click at [360, 108] on div "Series temporales" at bounding box center [321, 105] width 117 height 40
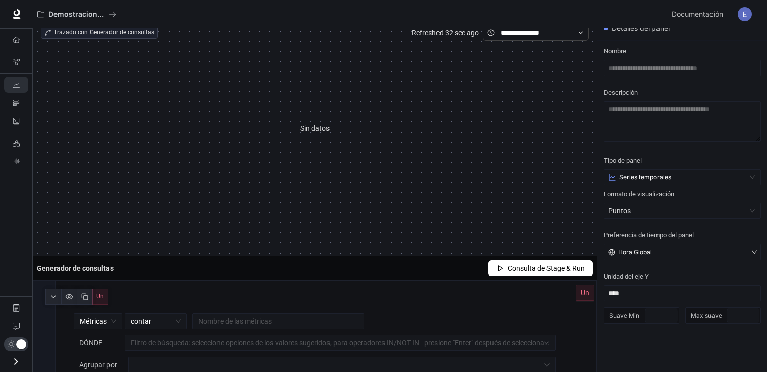
scroll to position [34, 0]
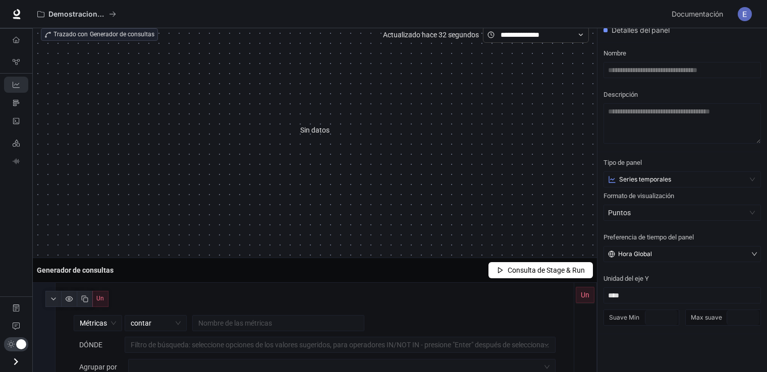
click at [320, 127] on article "Sin datos" at bounding box center [314, 130] width 29 height 11
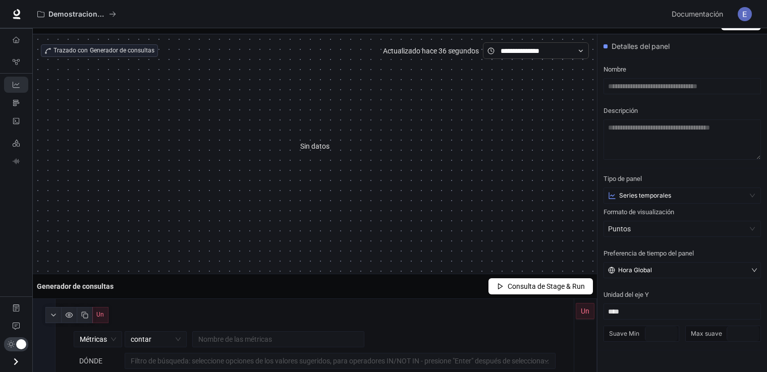
scroll to position [0, 0]
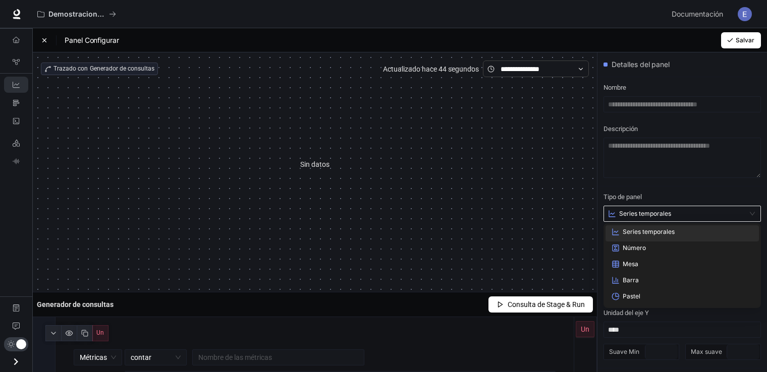
click at [670, 217] on span "Series temporales" at bounding box center [645, 214] width 52 height 8
click at [653, 248] on div "Número" at bounding box center [681, 248] width 141 height 8
click at [648, 212] on div "Número" at bounding box center [677, 214] width 138 height 8
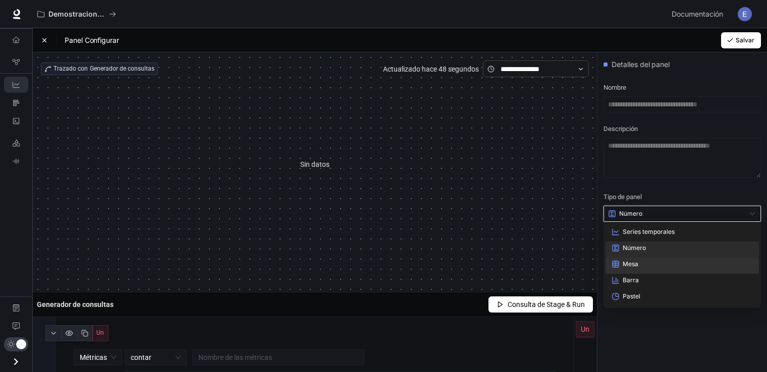
click at [640, 263] on div "Mesa" at bounding box center [681, 264] width 141 height 8
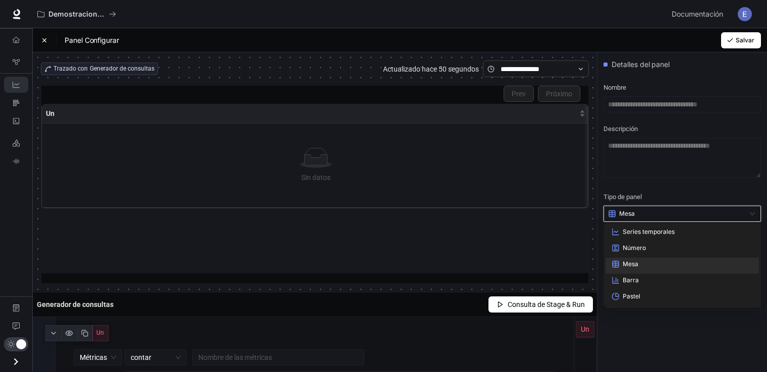
click at [651, 218] on input "search" at bounding box center [681, 213] width 145 height 15
click at [646, 275] on div "Barra" at bounding box center [681, 282] width 153 height 16
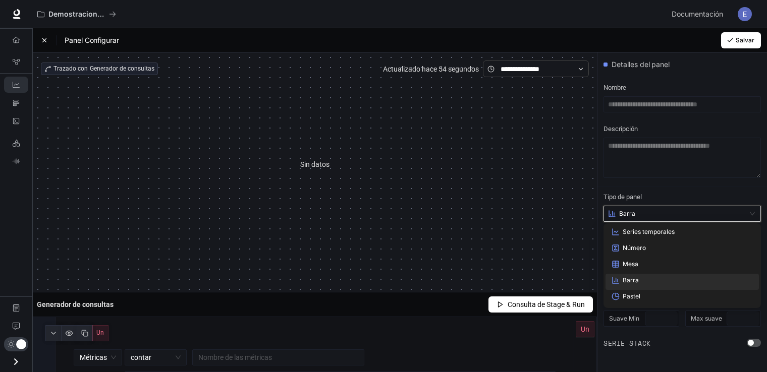
click at [635, 219] on input "search" at bounding box center [681, 213] width 145 height 15
click at [633, 303] on div "Pastel" at bounding box center [681, 298] width 141 height 11
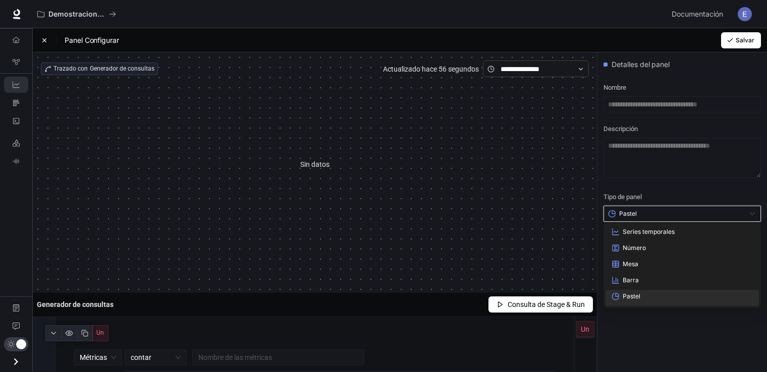
click at [646, 215] on div "Pastel" at bounding box center [677, 214] width 138 height 8
click at [641, 230] on span "Series temporales" at bounding box center [649, 232] width 52 height 8
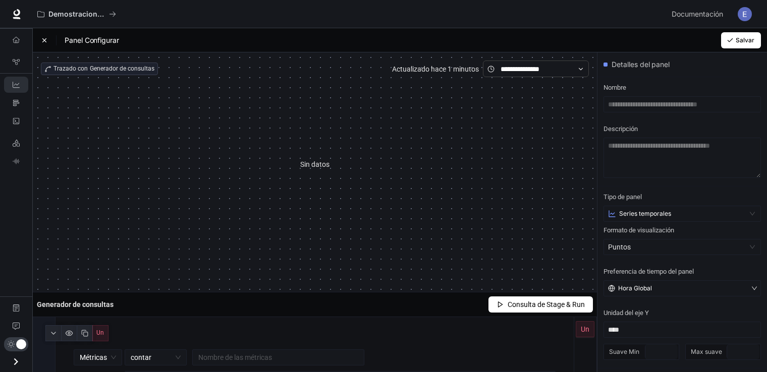
click at [115, 187] on div "Sin datos" at bounding box center [315, 164] width 548 height 175
drag, startPoint x: 127, startPoint y: 41, endPoint x: 117, endPoint y: 41, distance: 10.1
click at [117, 41] on div "Panel Configurar Salvar" at bounding box center [400, 40] width 734 height 24
click at [117, 41] on span "Panel Configurar" at bounding box center [87, 40] width 63 height 10
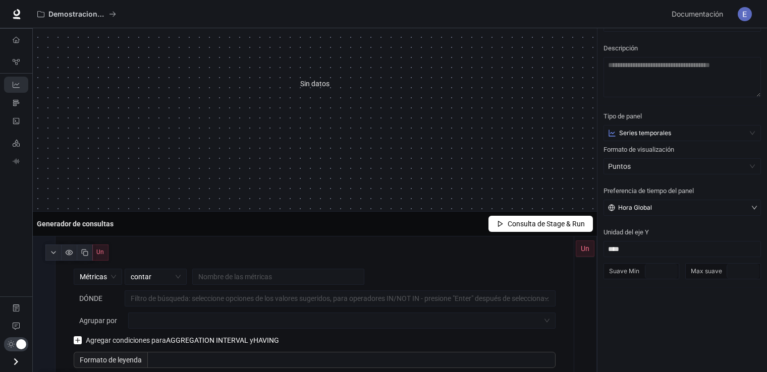
scroll to position [101, 0]
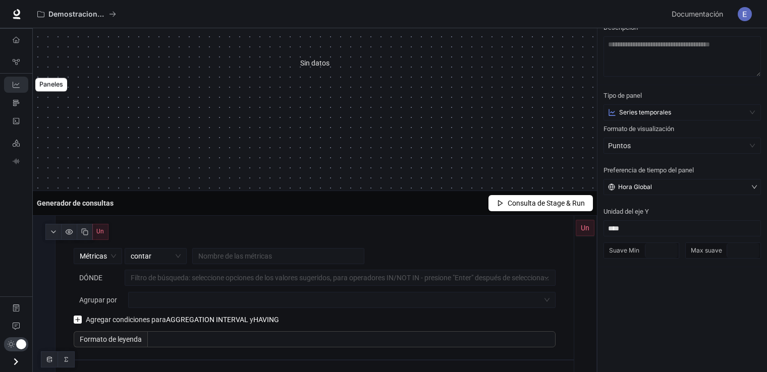
click at [15, 80] on link "Dashboards" at bounding box center [16, 85] width 24 height 16
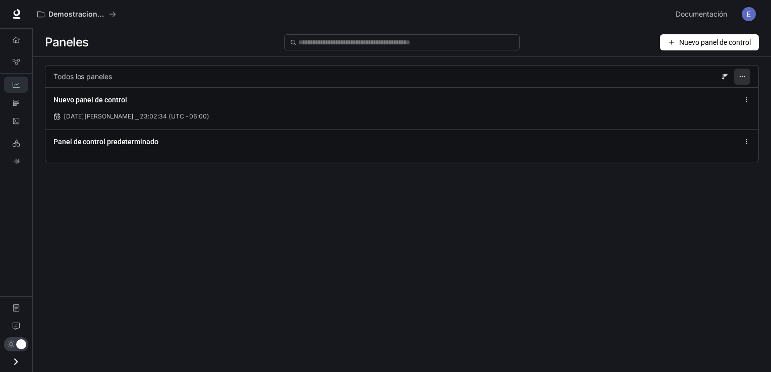
click at [742, 75] on icon "button" at bounding box center [742, 76] width 7 height 7
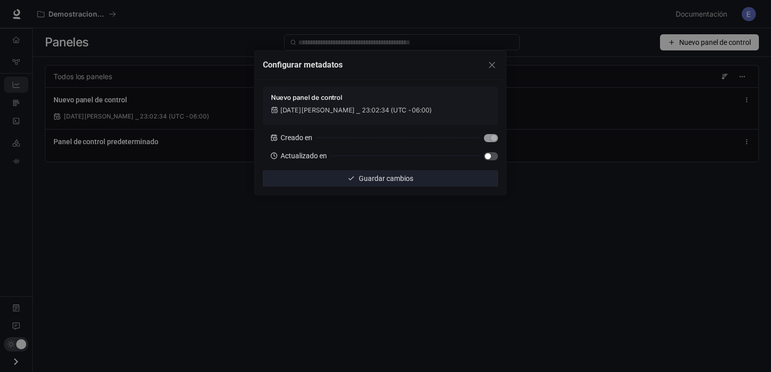
click at [434, 110] on section "24 de agosto de 2025 ⎯ 23:02:34 (UTC -06:00)" at bounding box center [380, 110] width 219 height 8
click at [491, 67] on icon "cerrar" at bounding box center [492, 65] width 8 height 8
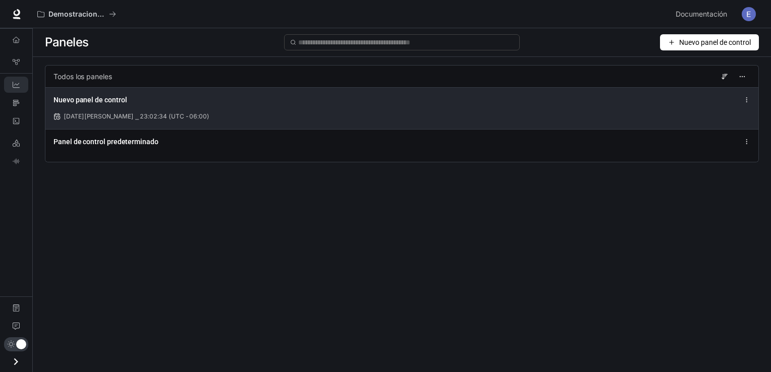
click at [744, 106] on div "Nuevo panel de control 24 de agosto de 2025 ⎯ 23:02:34 (UTC -06:00)" at bounding box center [401, 108] width 713 height 42
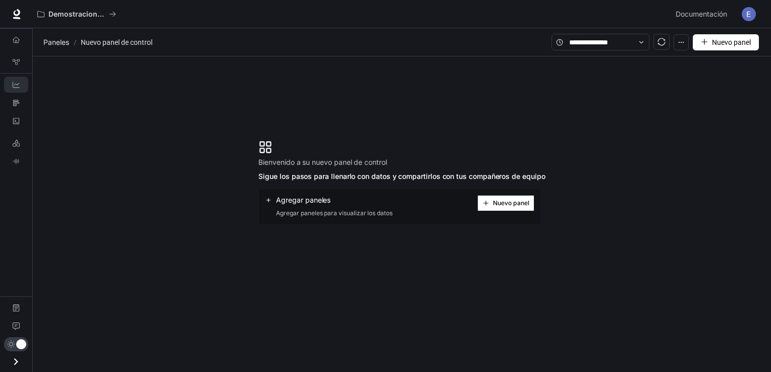
click at [682, 42] on icon "button" at bounding box center [681, 42] width 7 height 7
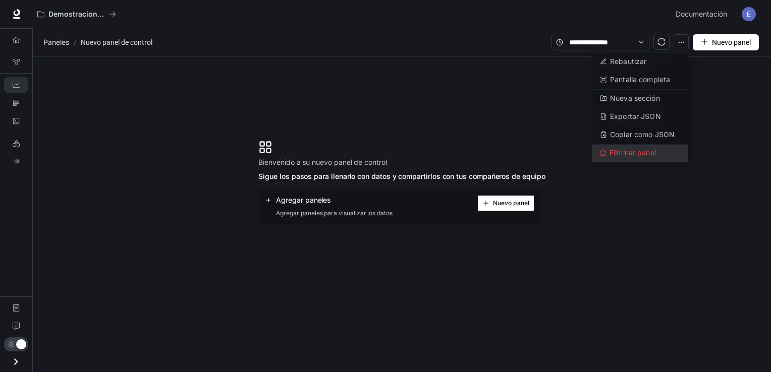
click at [638, 145] on span "Eliminar panel" at bounding box center [639, 153] width 95 height 17
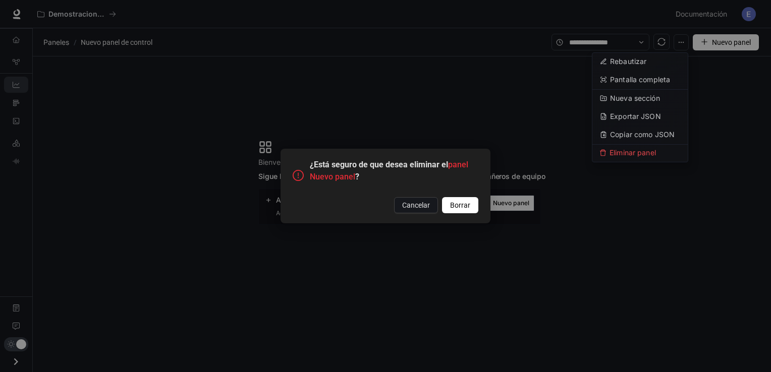
click at [464, 205] on span "Borrar" at bounding box center [460, 205] width 20 height 11
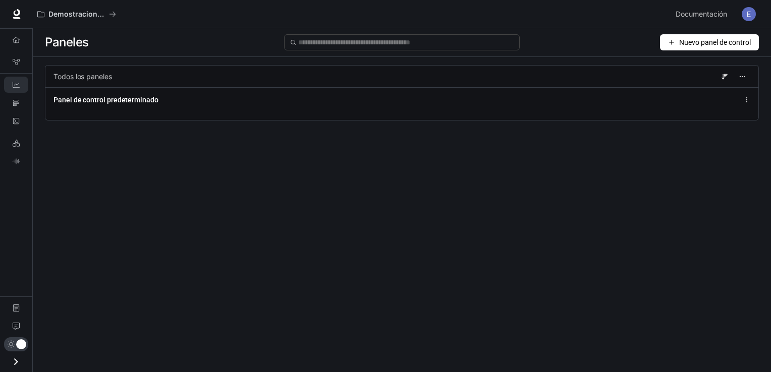
click at [718, 45] on span "Nuevo panel de control" at bounding box center [715, 42] width 72 height 11
click at [708, 68] on font "Crear panel" at bounding box center [696, 64] width 36 height 11
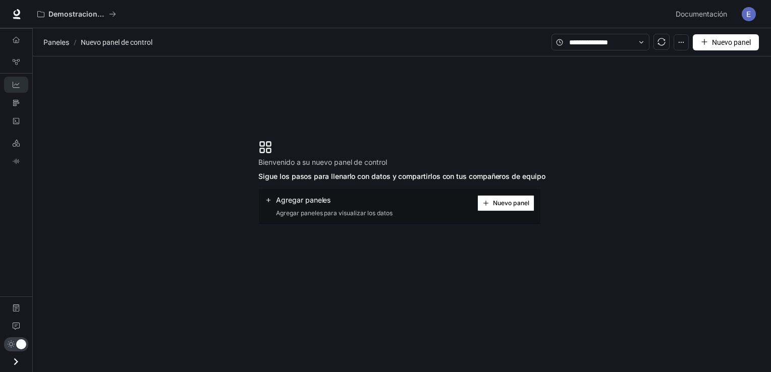
click at [703, 41] on icon "más" at bounding box center [704, 41] width 7 height 7
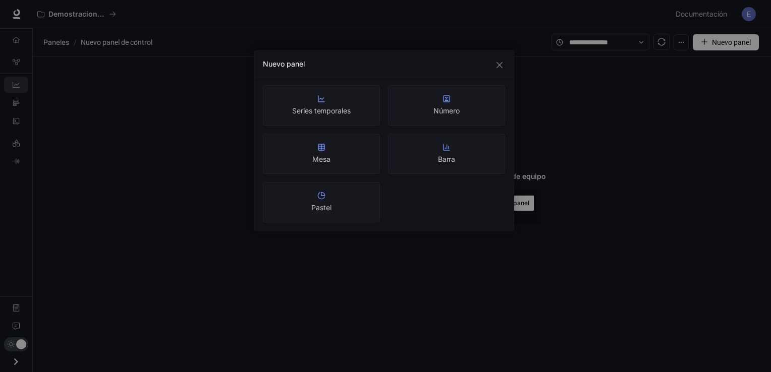
click at [341, 106] on article "Series temporales" at bounding box center [321, 111] width 59 height 10
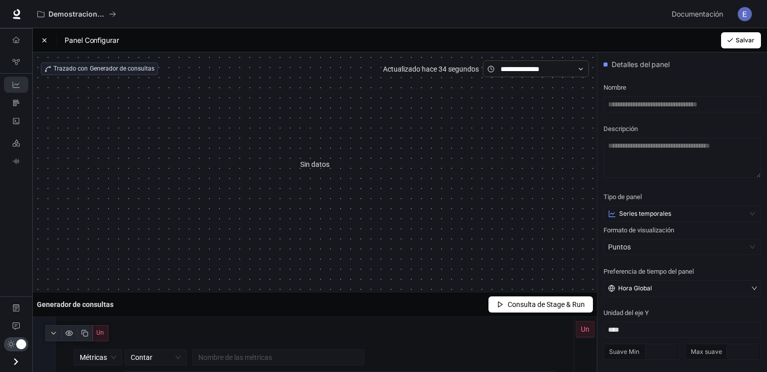
click at [145, 193] on div "Sin datos" at bounding box center [315, 164] width 548 height 175
click at [133, 323] on div "Un" at bounding box center [315, 333] width 506 height 20
click at [9, 86] on link "Dashboards" at bounding box center [16, 85] width 24 height 16
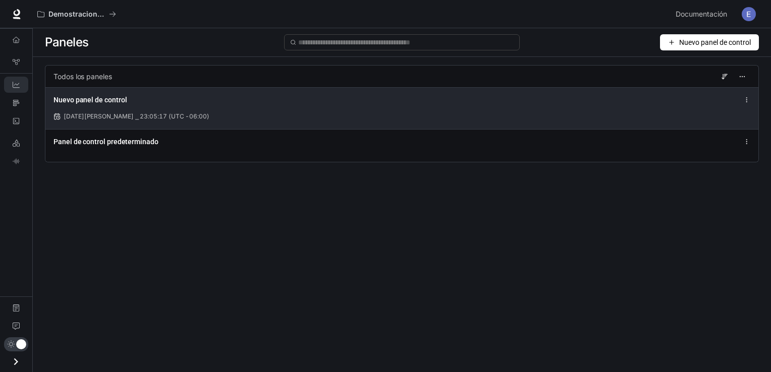
click at [748, 100] on icon at bounding box center [746, 99] width 7 height 7
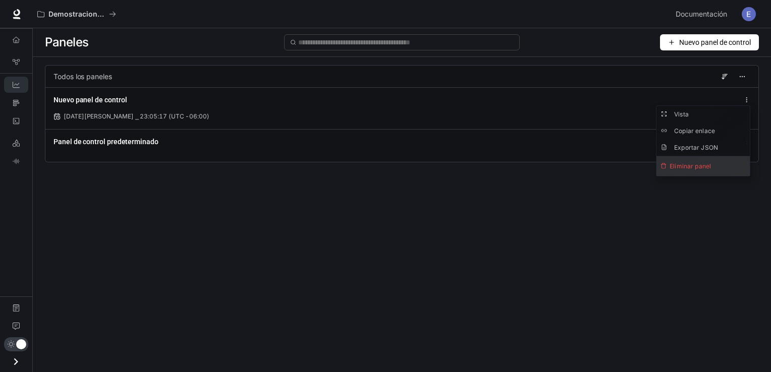
click at [701, 161] on span "Eliminar panel" at bounding box center [702, 166] width 93 height 20
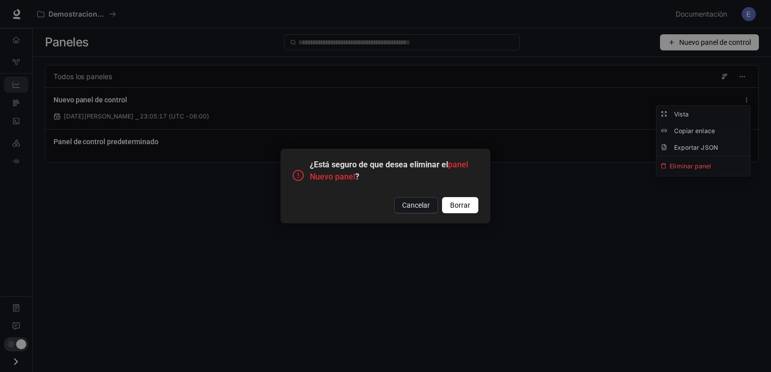
click at [452, 201] on span "Borrar" at bounding box center [460, 205] width 20 height 11
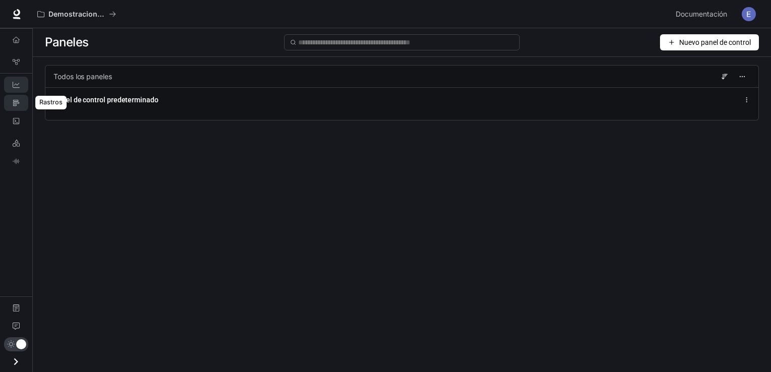
click at [6, 101] on link "Traces" at bounding box center [16, 103] width 24 height 16
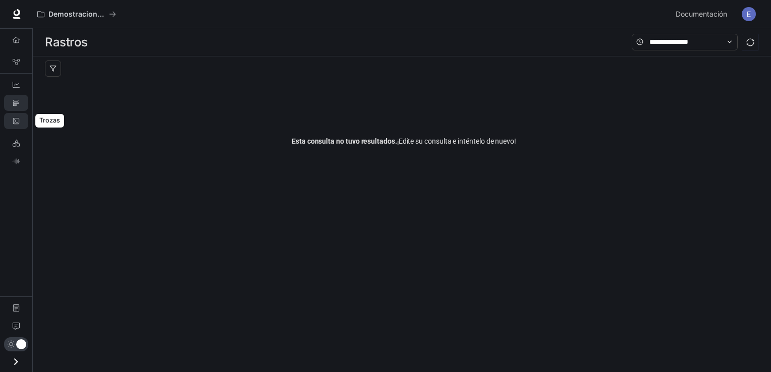
click at [14, 124] on link "Logs" at bounding box center [16, 121] width 24 height 16
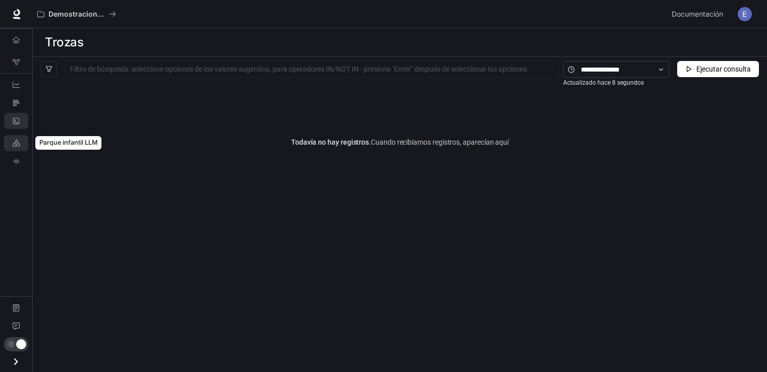
click at [13, 138] on link "LLM Playground" at bounding box center [16, 143] width 24 height 16
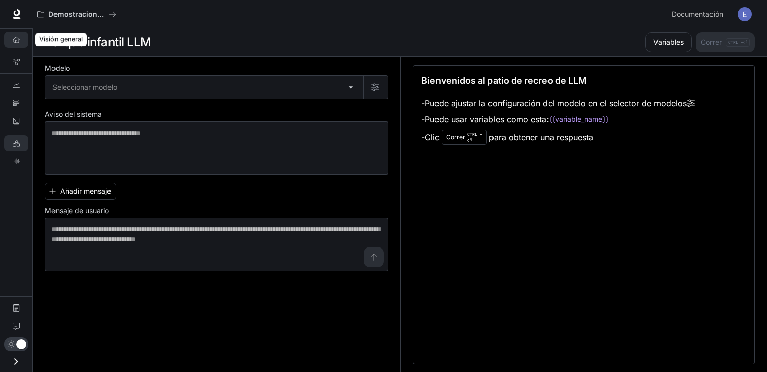
click at [15, 41] on icon "Visión general" at bounding box center [16, 39] width 7 height 7
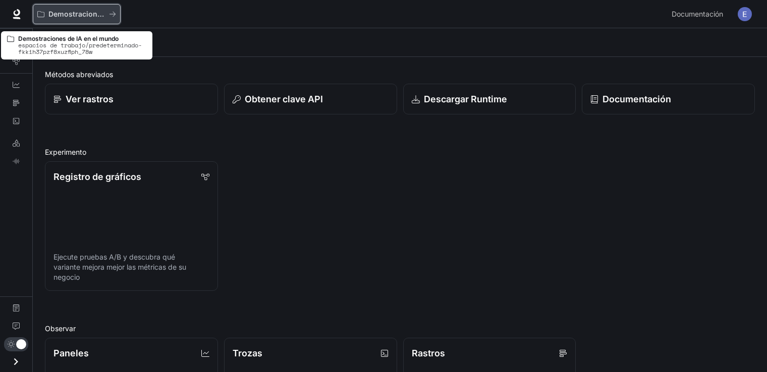
click at [59, 11] on p "Demostraciones de IA en el mundo" at bounding box center [76, 14] width 57 height 9
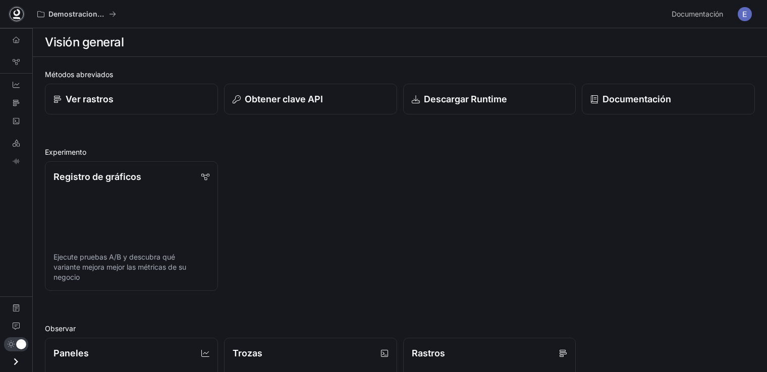
click at [14, 15] on icon at bounding box center [17, 14] width 10 height 10
click at [336, 139] on div "Métodos abreviados Ver rastros Obtener clave API Descargar Runtime Documentació…" at bounding box center [400, 356] width 710 height 575
click at [95, 128] on div "Métodos abreviados Ver rastros Obtener clave API Descargar Runtime Documentació…" at bounding box center [400, 356] width 710 height 575
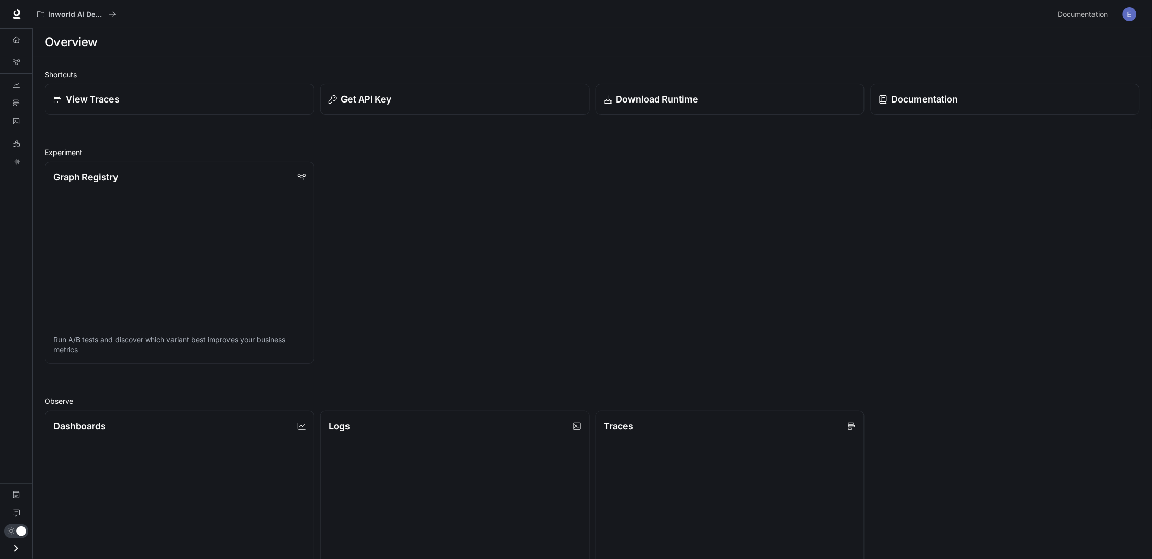
drag, startPoint x: 0, startPoint y: 0, endPoint x: 653, endPoint y: 252, distance: 699.9
click at [653, 252] on div "Graph Registry Run A/B tests and discover which variant best improves your busi…" at bounding box center [589, 259] width 1101 height 208
drag, startPoint x: 1151, startPoint y: 139, endPoint x: 1154, endPoint y: 180, distance: 40.5
click at [766, 180] on html "Skip to main content Inworld AI Demos Documentation Documentation Portal Overvi…" at bounding box center [576, 436] width 1152 height 873
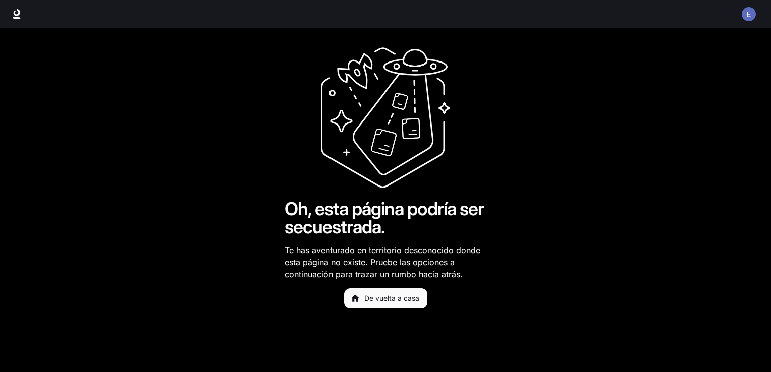
drag, startPoint x: 1033, startPoint y: 0, endPoint x: 491, endPoint y: 150, distance: 562.3
click at [491, 150] on main "Oh, esta página podría ser secuestrada. Te has aventurado en territorio descono…" at bounding box center [385, 200] width 771 height 344
click at [757, 16] on button "button" at bounding box center [749, 14] width 20 height 20
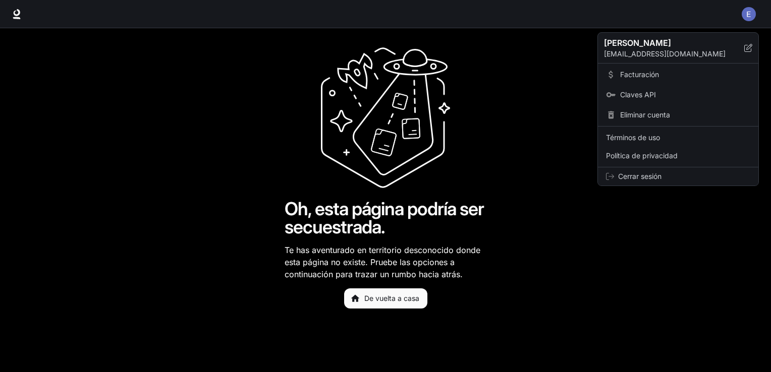
click at [645, 175] on span "Cerrar sesión" at bounding box center [684, 177] width 132 height 10
